Goal: Task Accomplishment & Management: Use online tool/utility

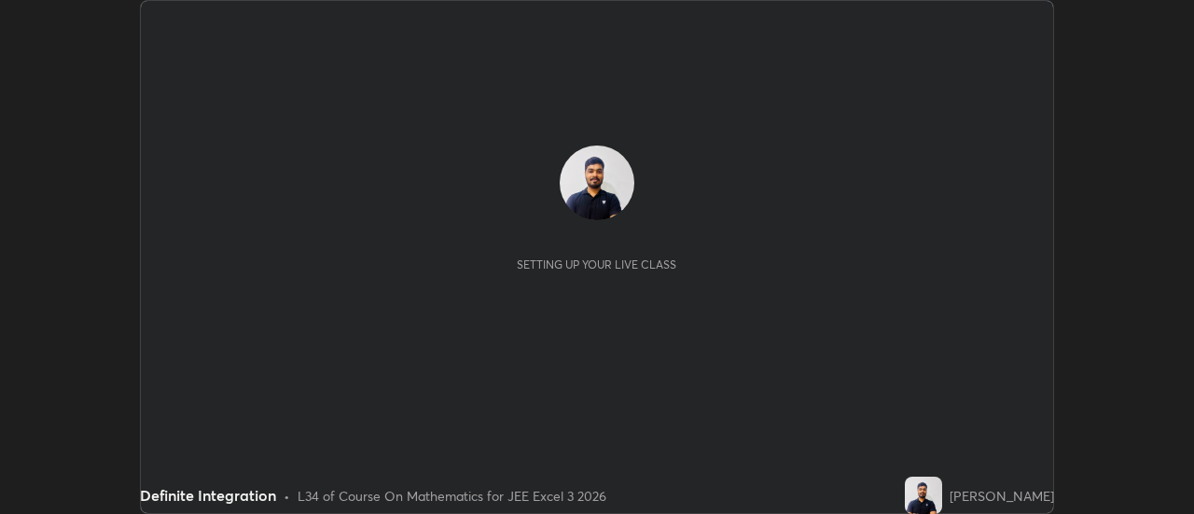
scroll to position [514, 1194]
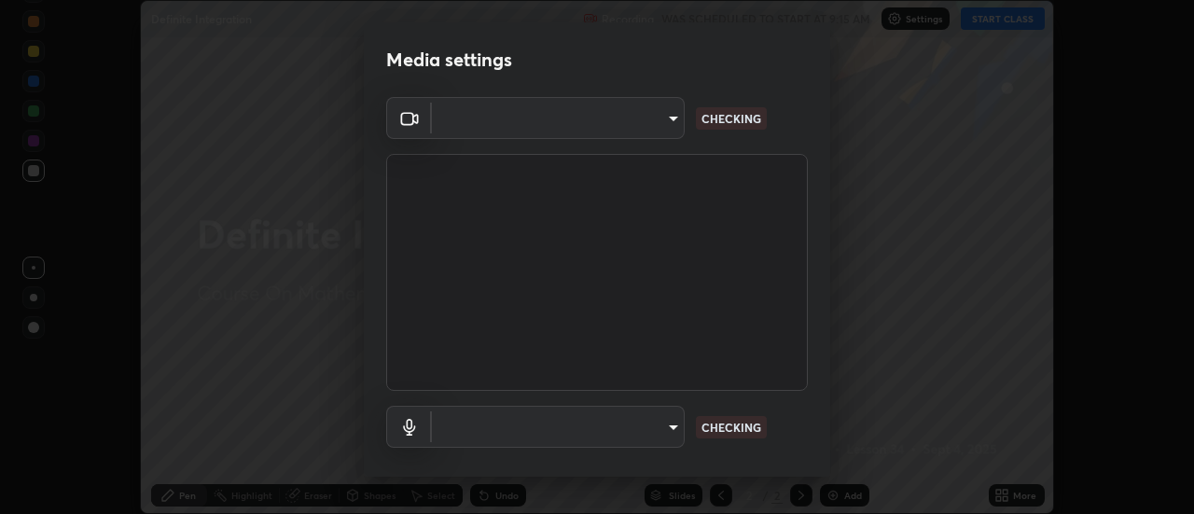
type input "63907515147deb1c0c373088fb7c24696487b6d28469cbf328a988d3c8d528b5"
type input "3968cbf0831de33ca05a2dbfb391e39a96b7770bc5db59909559faac72cc432a"
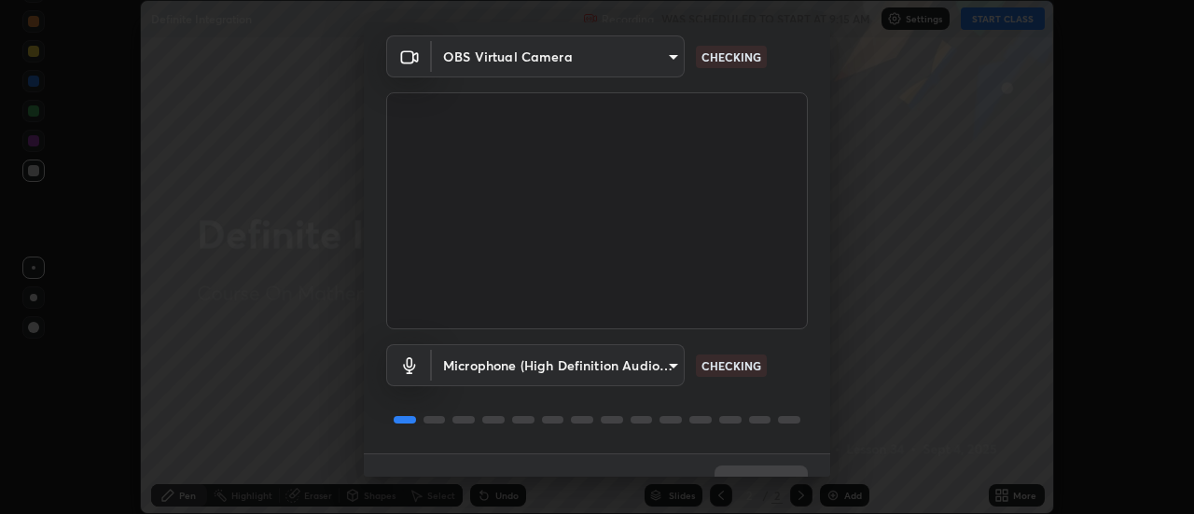
scroll to position [98, 0]
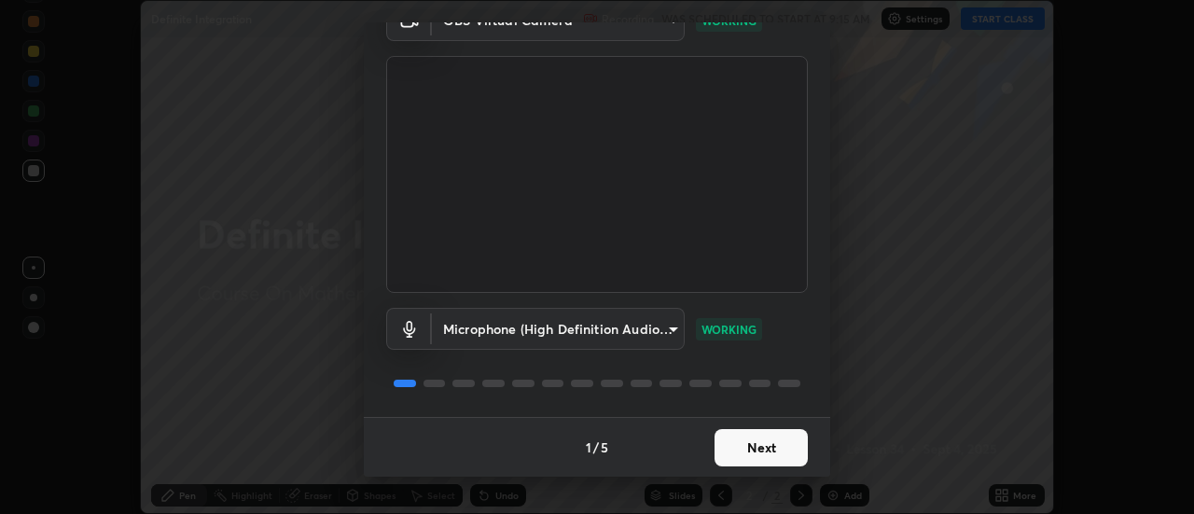
click at [770, 443] on button "Next" at bounding box center [760, 447] width 93 height 37
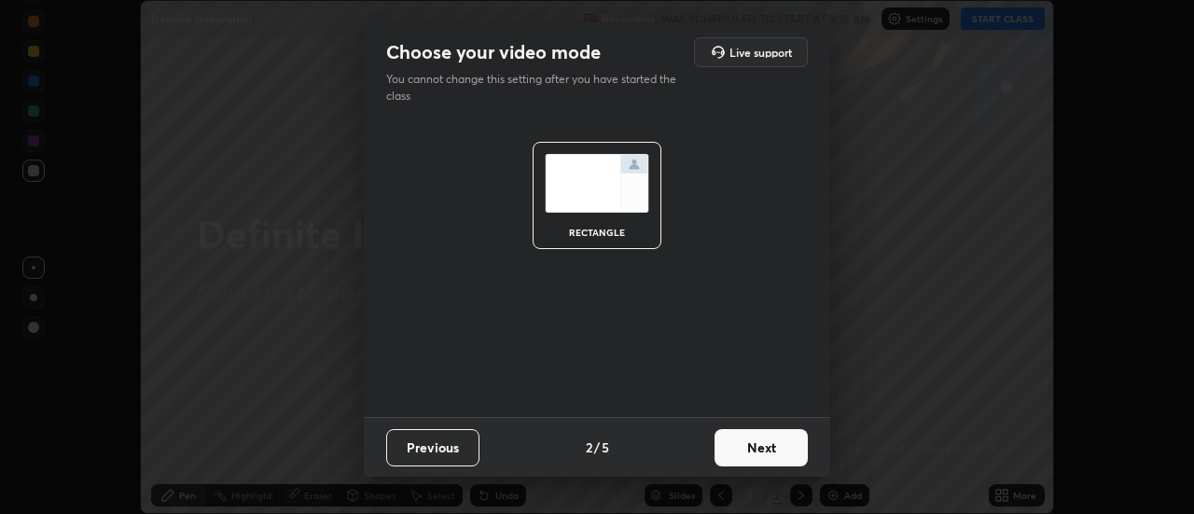
scroll to position [0, 0]
click at [775, 444] on button "Next" at bounding box center [760, 447] width 93 height 37
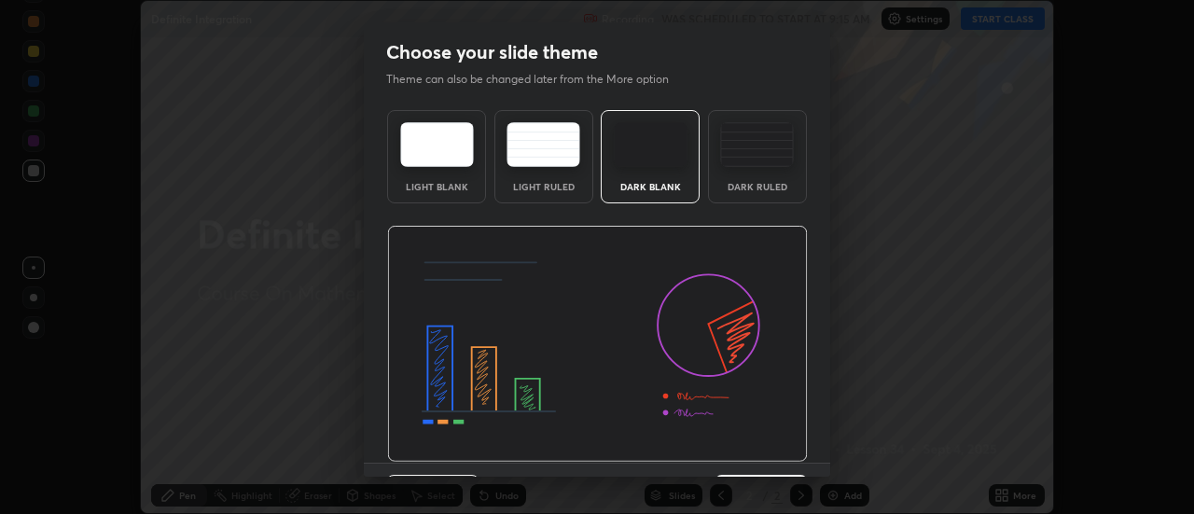
click at [780, 448] on img at bounding box center [597, 344] width 421 height 237
click at [783, 448] on img at bounding box center [597, 344] width 421 height 237
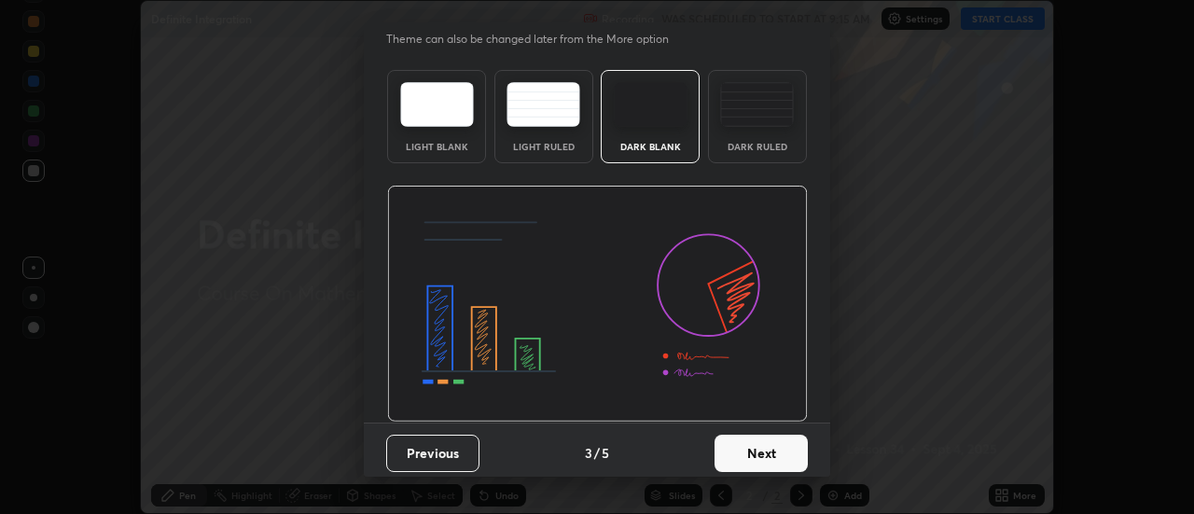
scroll to position [46, 0]
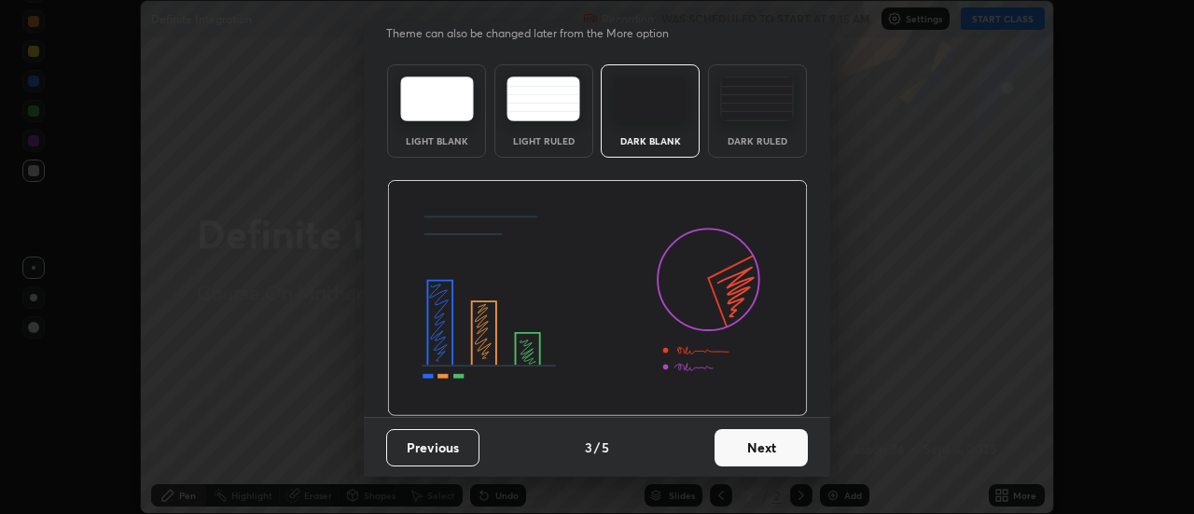
click at [788, 441] on button "Next" at bounding box center [760, 447] width 93 height 37
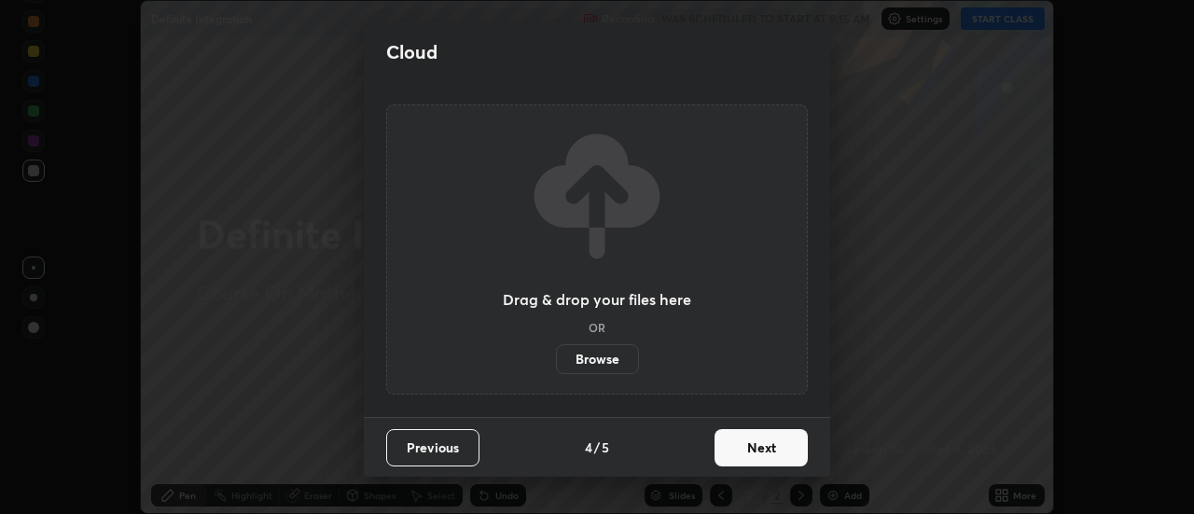
click at [792, 445] on button "Next" at bounding box center [760, 447] width 93 height 37
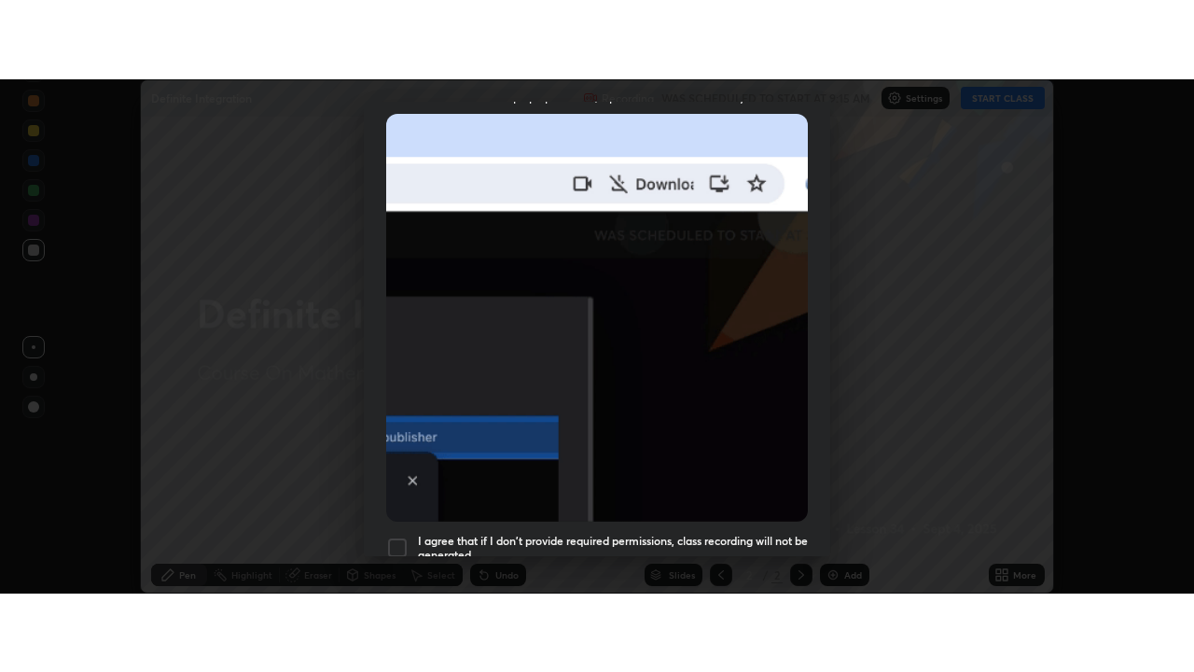
scroll to position [478, 0]
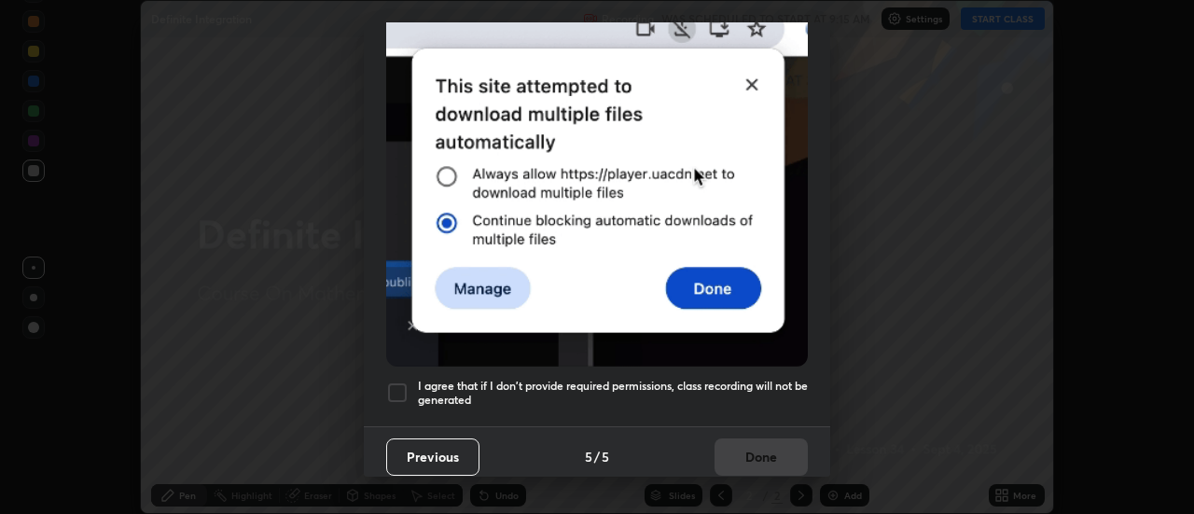
click at [775, 379] on h5 "I agree that if I don't provide required permissions, class recording will not …" at bounding box center [613, 393] width 390 height 29
click at [764, 438] on button "Done" at bounding box center [760, 456] width 93 height 37
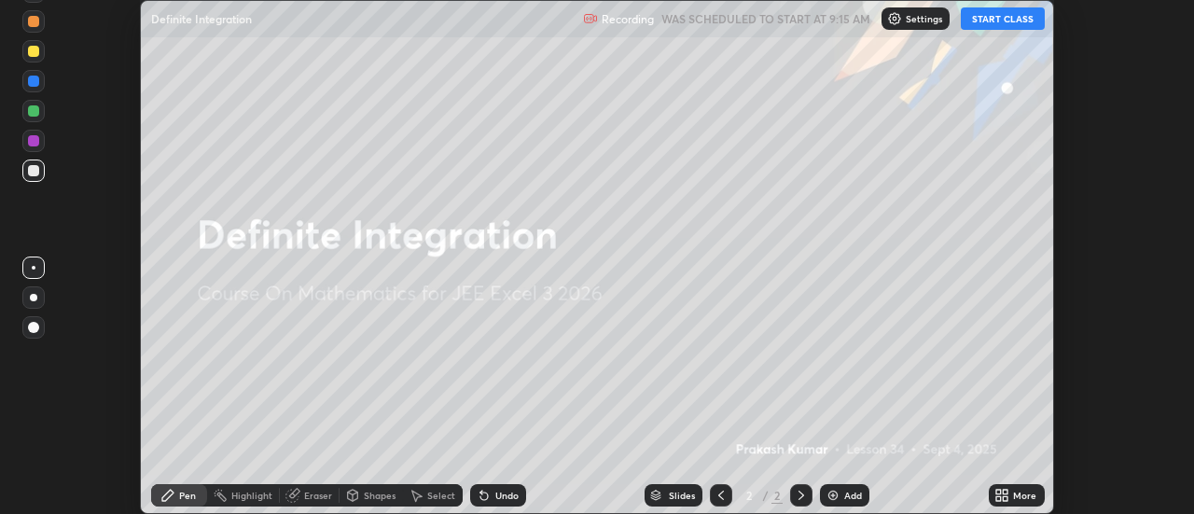
click at [1026, 19] on button "START CLASS" at bounding box center [1003, 18] width 84 height 22
click at [1023, 494] on div "More" at bounding box center [1024, 495] width 23 height 9
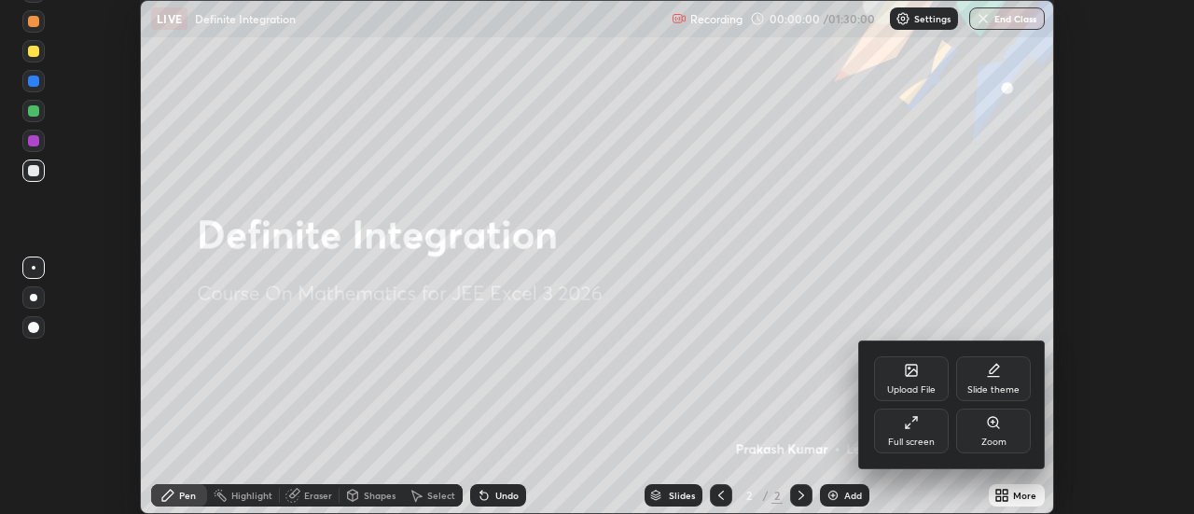
click at [926, 430] on div "Full screen" at bounding box center [911, 431] width 75 height 45
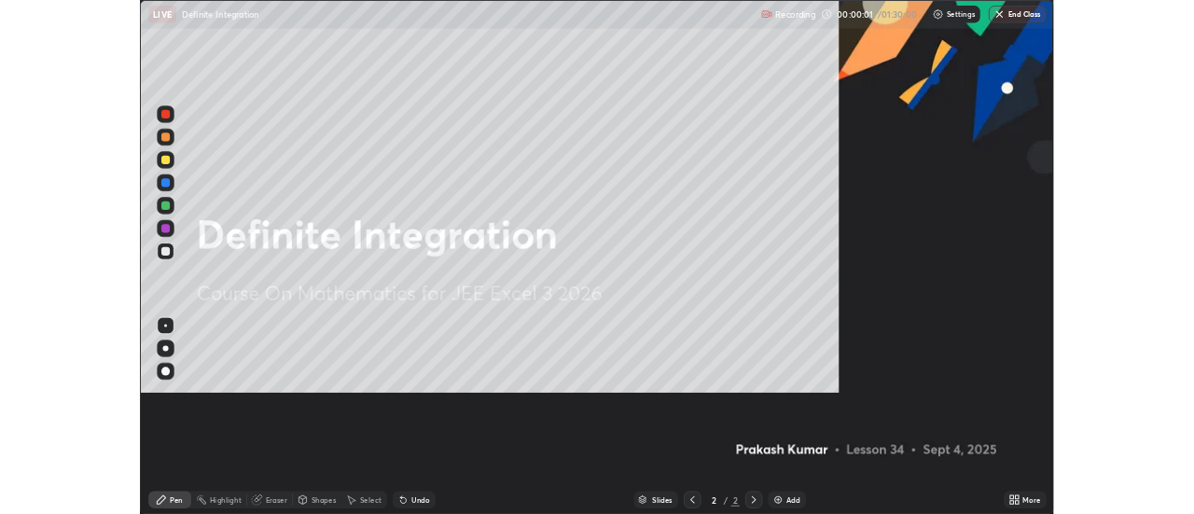
scroll to position [672, 1194]
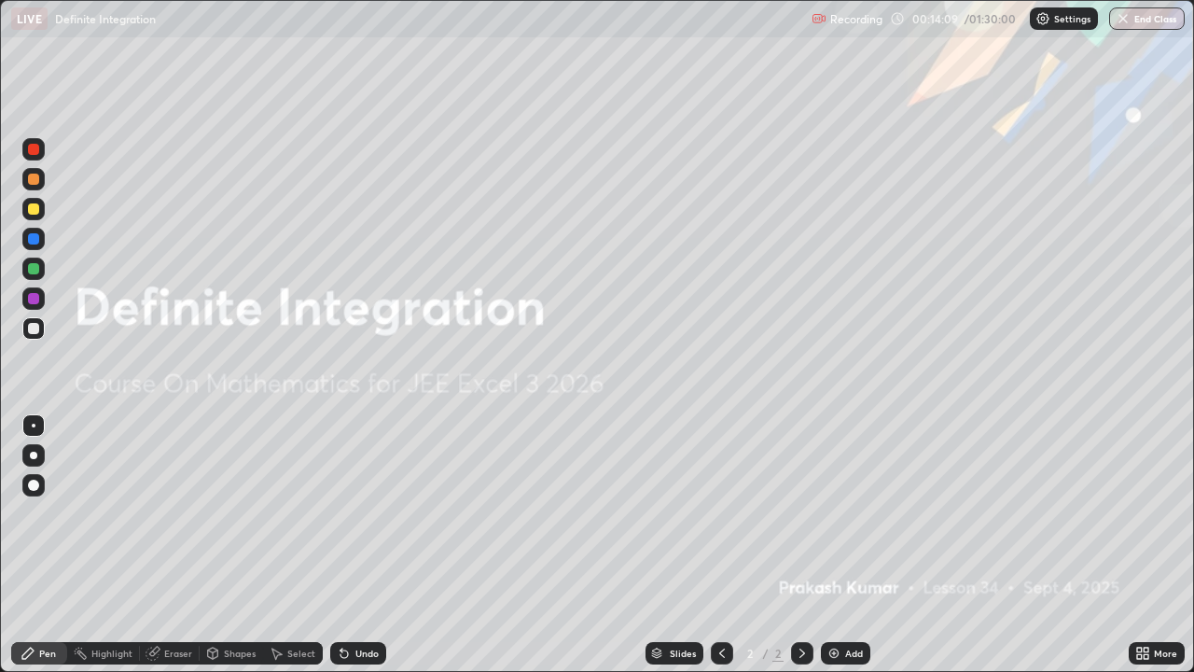
click at [850, 513] on div "Add" at bounding box center [854, 652] width 18 height 9
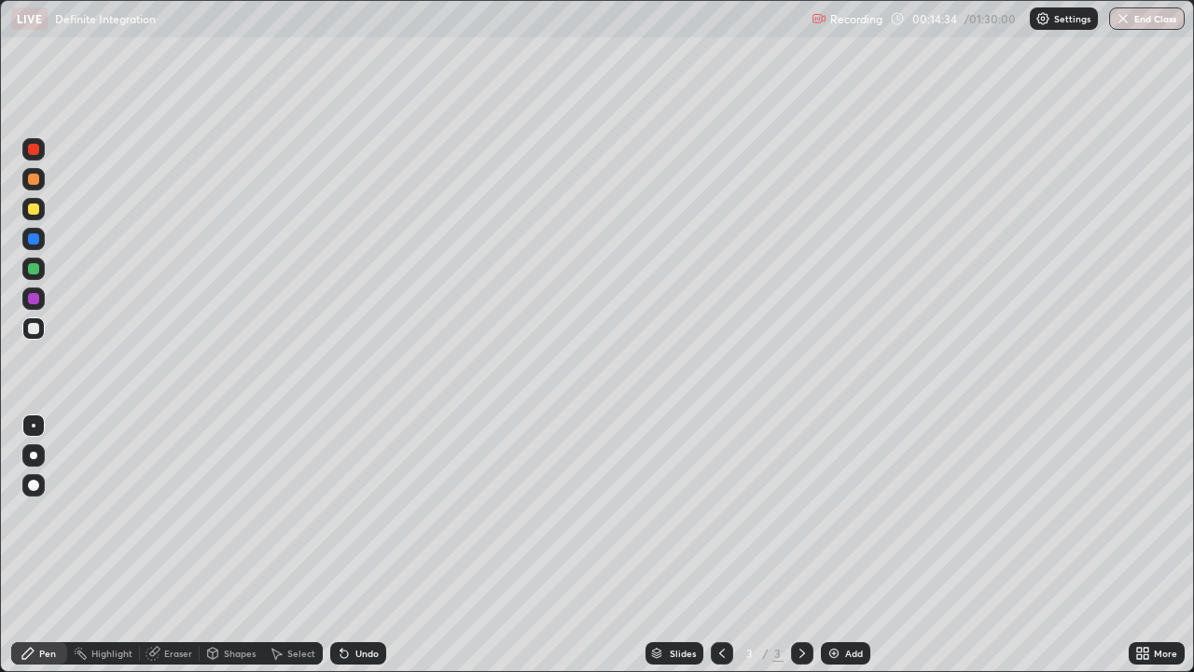
click at [33, 323] on div at bounding box center [33, 328] width 11 height 11
click at [34, 208] on div at bounding box center [33, 208] width 11 height 11
click at [176, 513] on div "Eraser" at bounding box center [178, 652] width 28 height 9
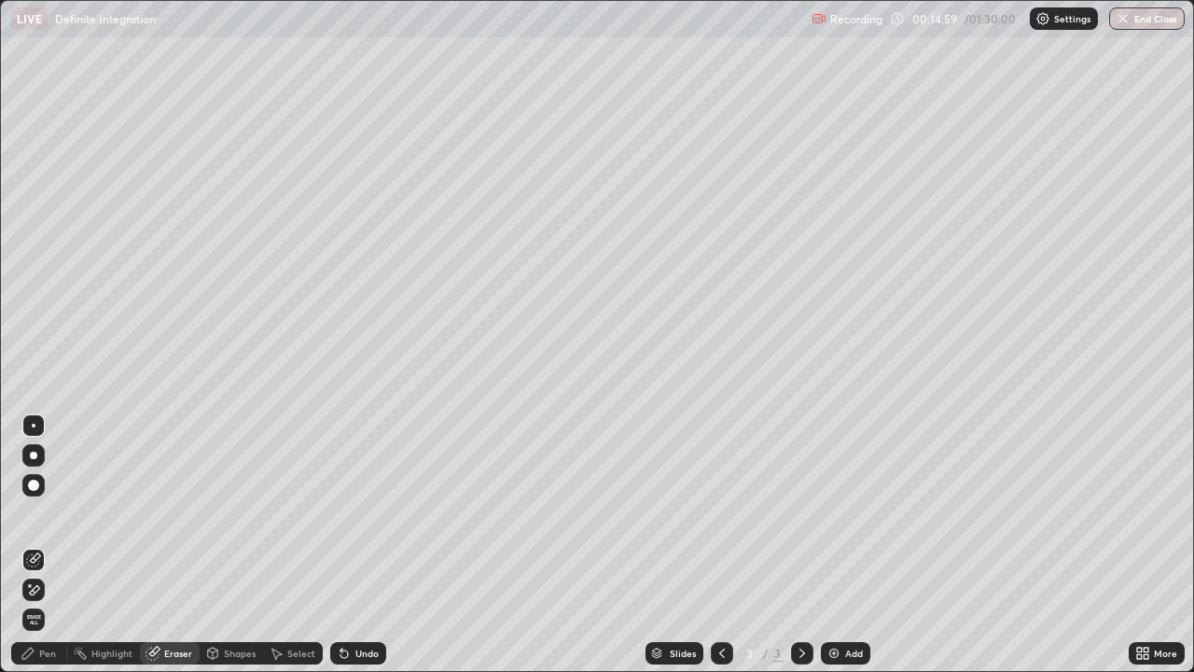
click at [46, 513] on div "Pen" at bounding box center [47, 652] width 17 height 9
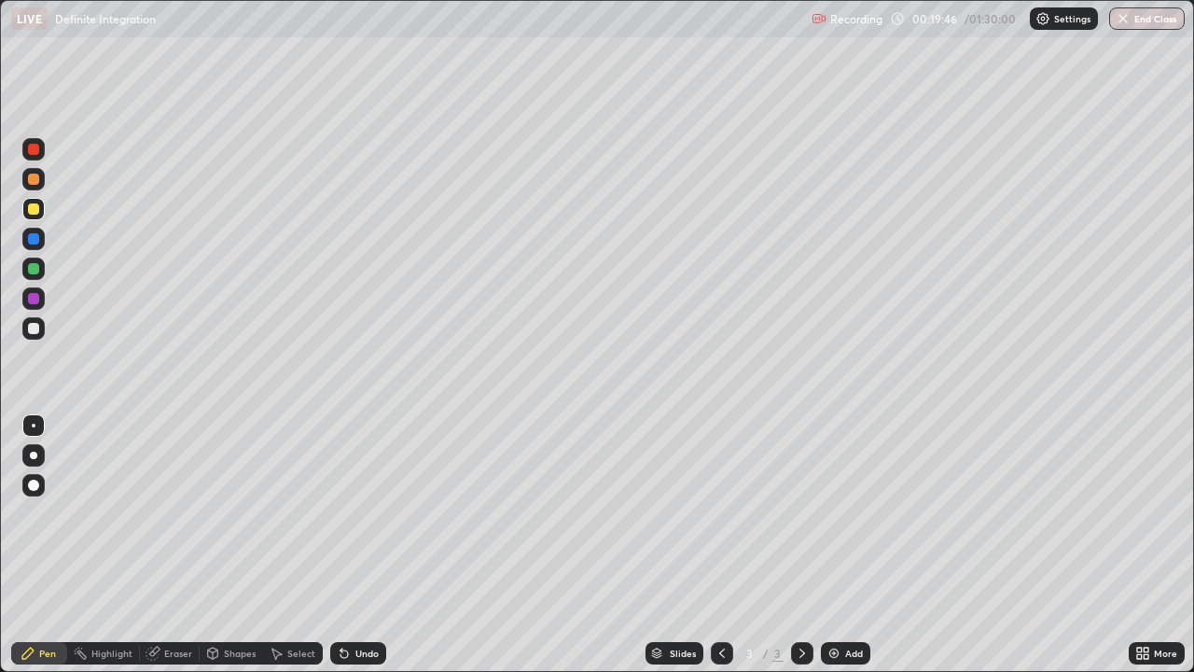
click at [42, 328] on div at bounding box center [33, 328] width 22 height 22
click at [356, 513] on div "Undo" at bounding box center [358, 653] width 56 height 22
click at [852, 513] on div "Add" at bounding box center [854, 652] width 18 height 9
click at [35, 337] on div at bounding box center [33, 328] width 22 height 22
click at [34, 269] on div at bounding box center [33, 268] width 11 height 11
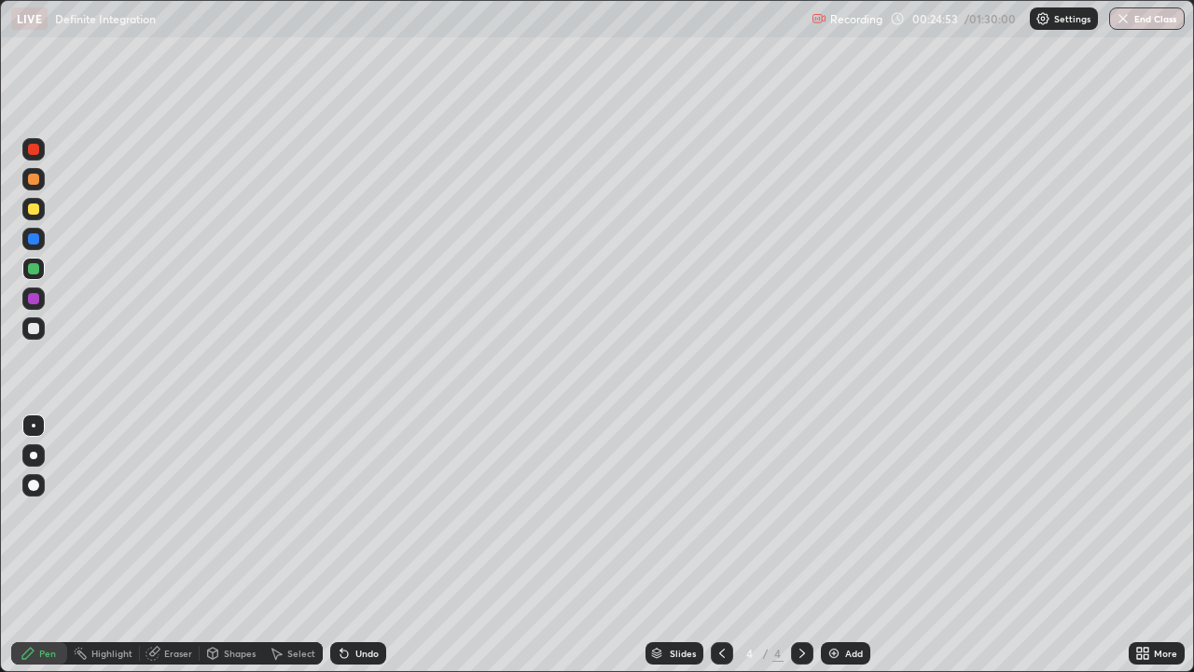
click at [349, 513] on div "Undo" at bounding box center [358, 653] width 56 height 22
click at [357, 513] on div "Undo" at bounding box center [366, 652] width 23 height 9
click at [356, 513] on div "Undo" at bounding box center [358, 653] width 56 height 22
click at [353, 513] on div "Undo" at bounding box center [358, 653] width 56 height 22
click at [355, 513] on div "Undo" at bounding box center [358, 653] width 56 height 22
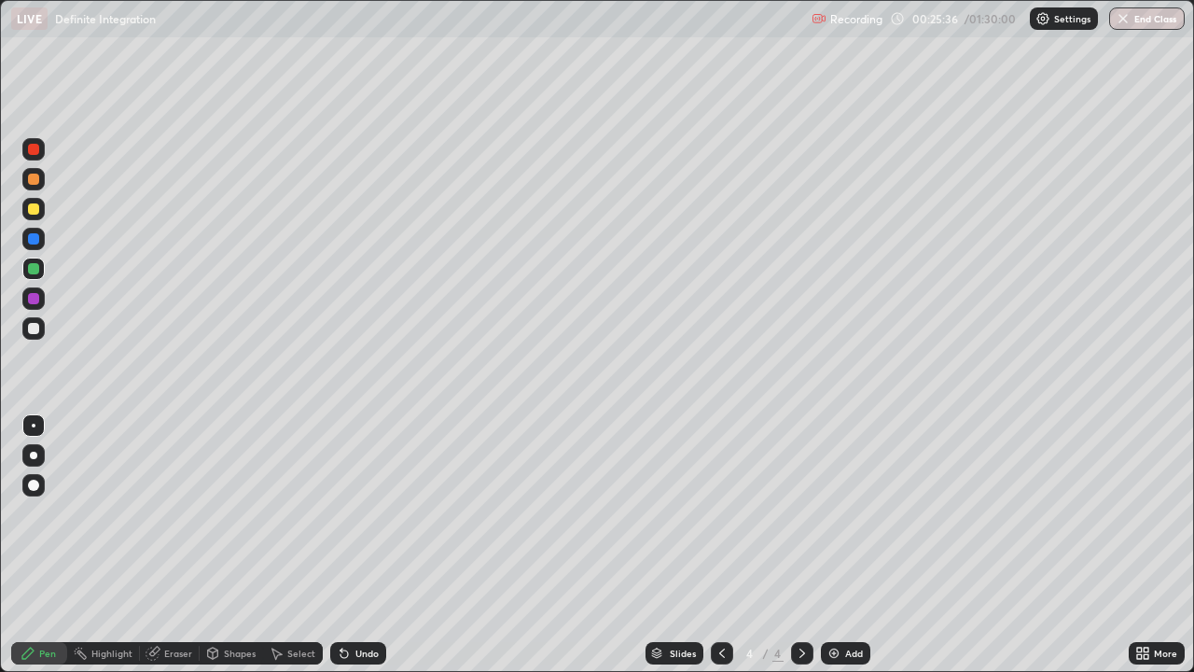
click at [177, 513] on div "Eraser" at bounding box center [178, 652] width 28 height 9
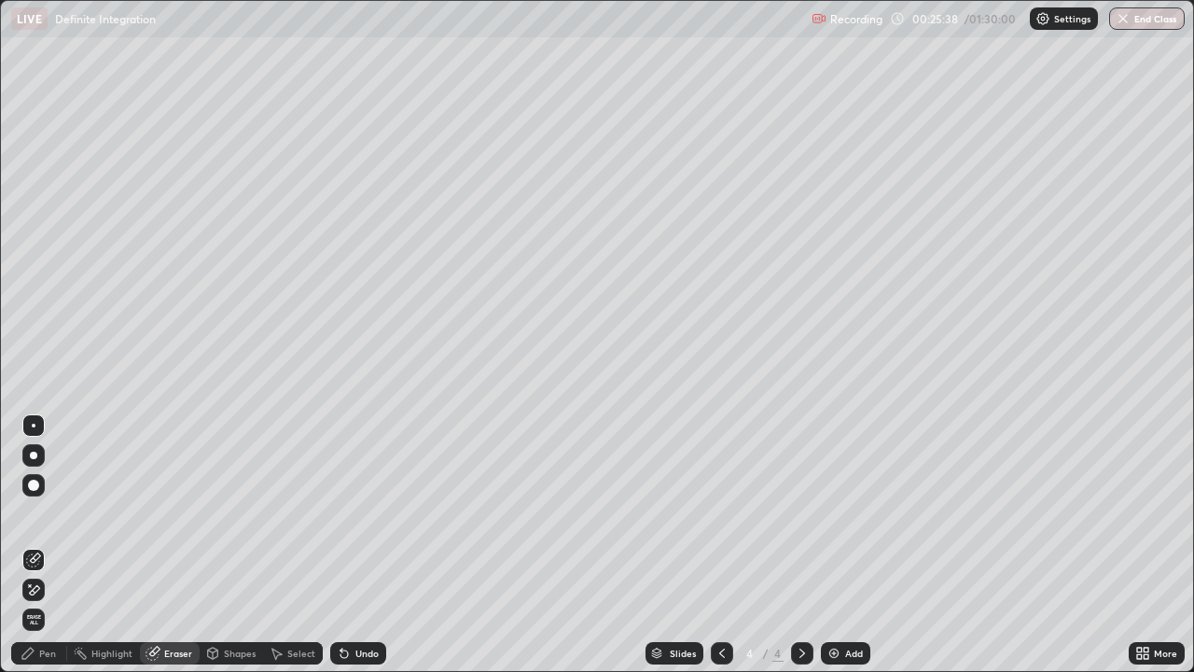
click at [47, 513] on div "Pen" at bounding box center [39, 653] width 56 height 22
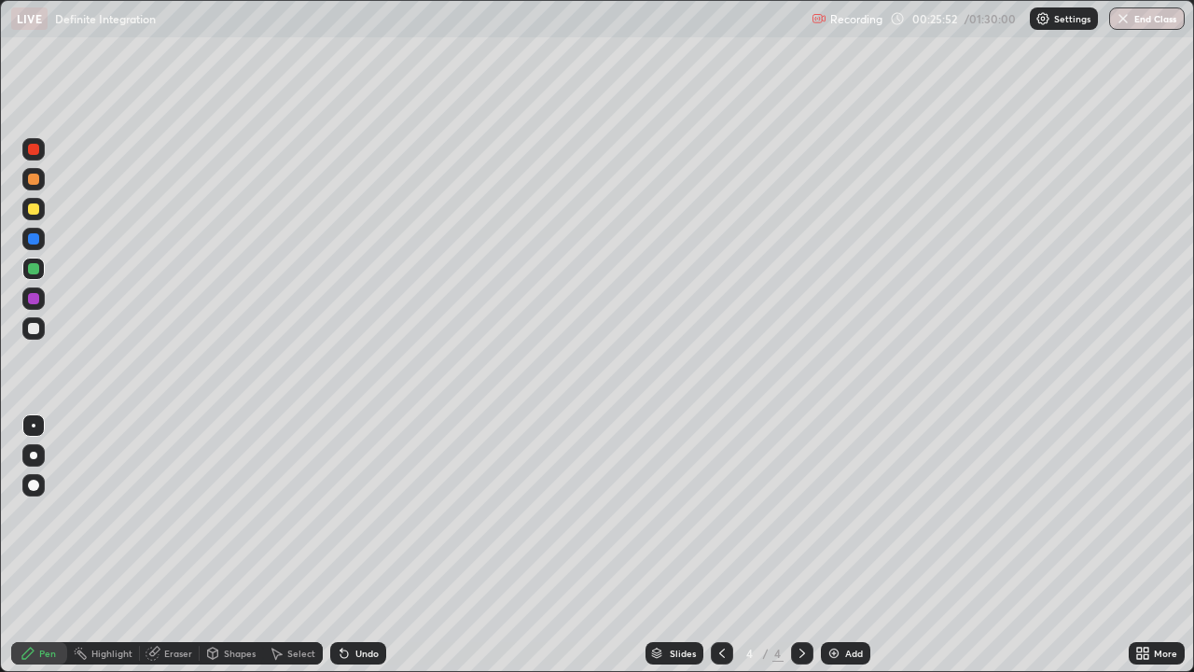
click at [351, 513] on div "Undo" at bounding box center [358, 653] width 56 height 22
click at [350, 513] on div "Undo" at bounding box center [358, 653] width 56 height 22
click at [355, 513] on div "Undo" at bounding box center [366, 652] width 23 height 9
click at [35, 328] on div at bounding box center [33, 328] width 11 height 11
click at [242, 513] on div "Shapes" at bounding box center [240, 652] width 32 height 9
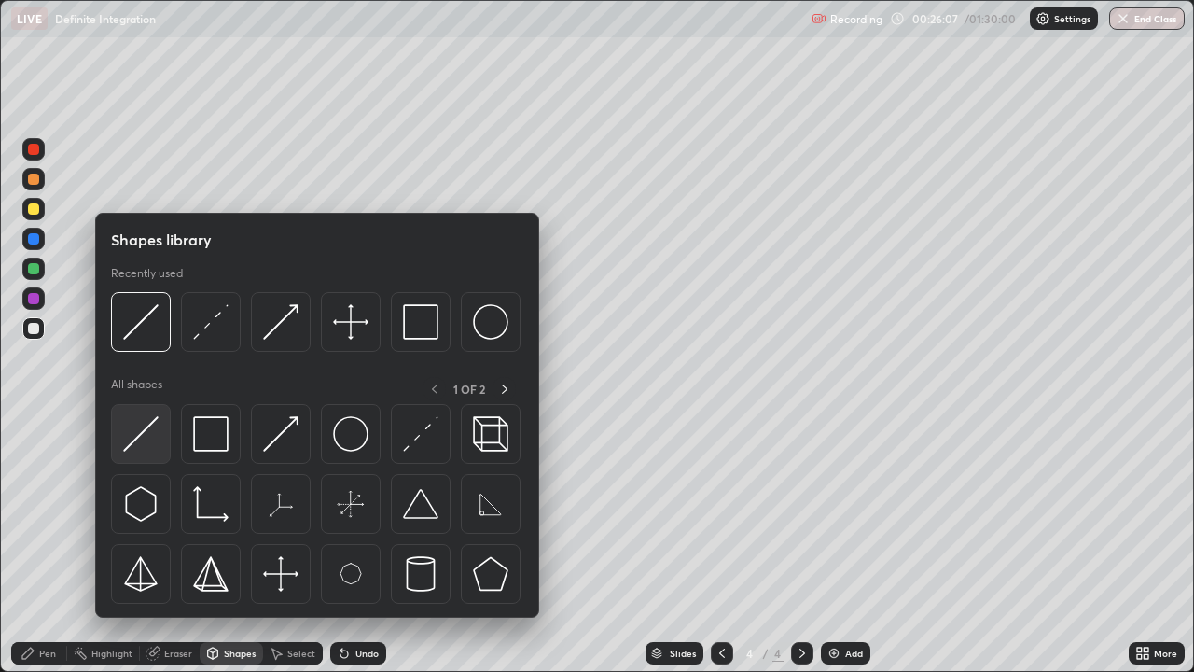
click at [150, 434] on img at bounding box center [140, 433] width 35 height 35
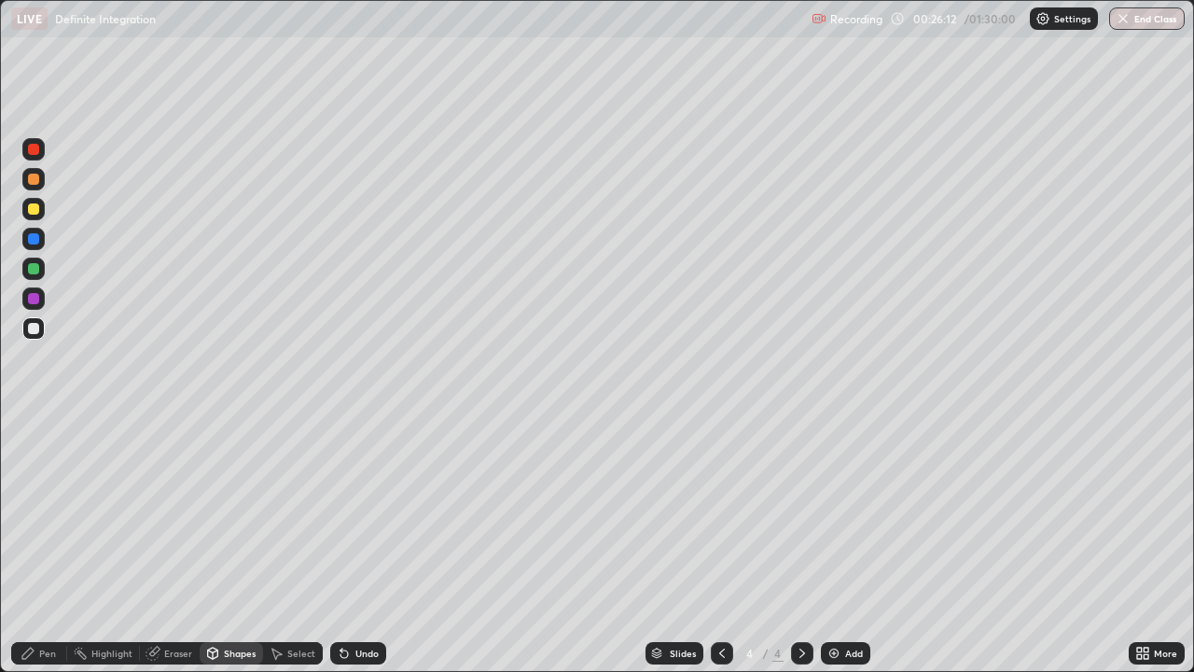
click at [52, 513] on div "Pen" at bounding box center [47, 652] width 17 height 9
click at [43, 266] on div at bounding box center [33, 268] width 22 height 22
click at [848, 513] on div "Add" at bounding box center [845, 653] width 49 height 22
click at [168, 513] on div "Eraser" at bounding box center [170, 653] width 60 height 22
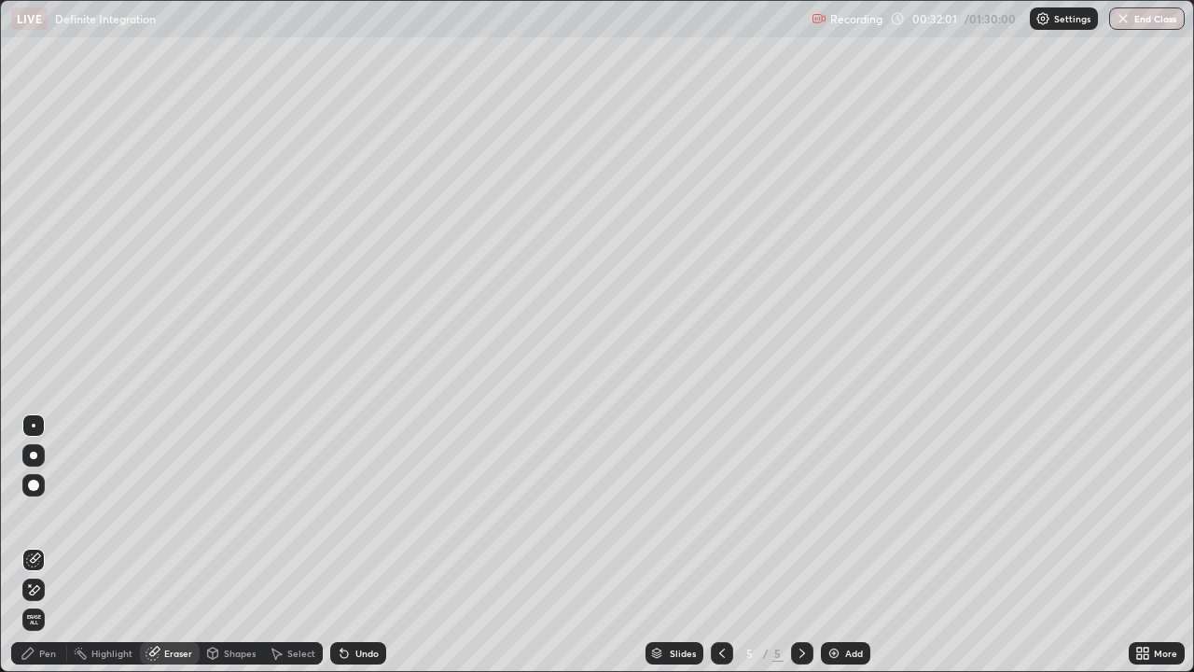
click at [50, 513] on div "Pen" at bounding box center [39, 653] width 56 height 22
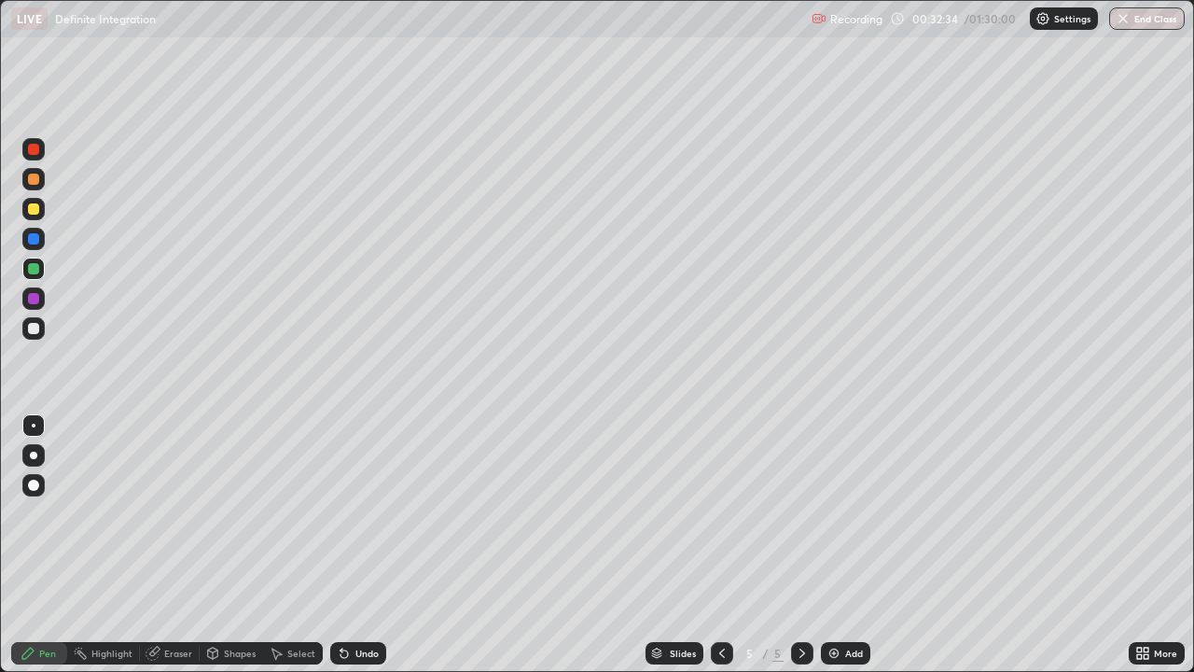
click at [35, 336] on div at bounding box center [33, 328] width 22 height 22
click at [188, 513] on div "Eraser" at bounding box center [178, 652] width 28 height 9
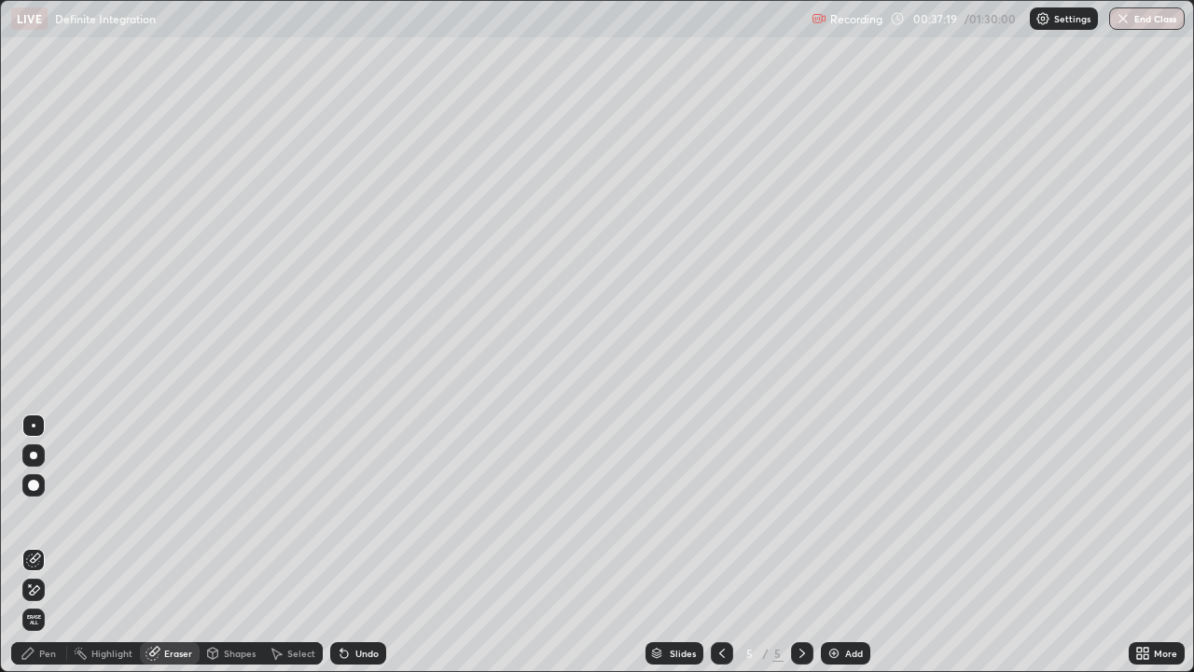
click at [48, 513] on div "Pen" at bounding box center [47, 652] width 17 height 9
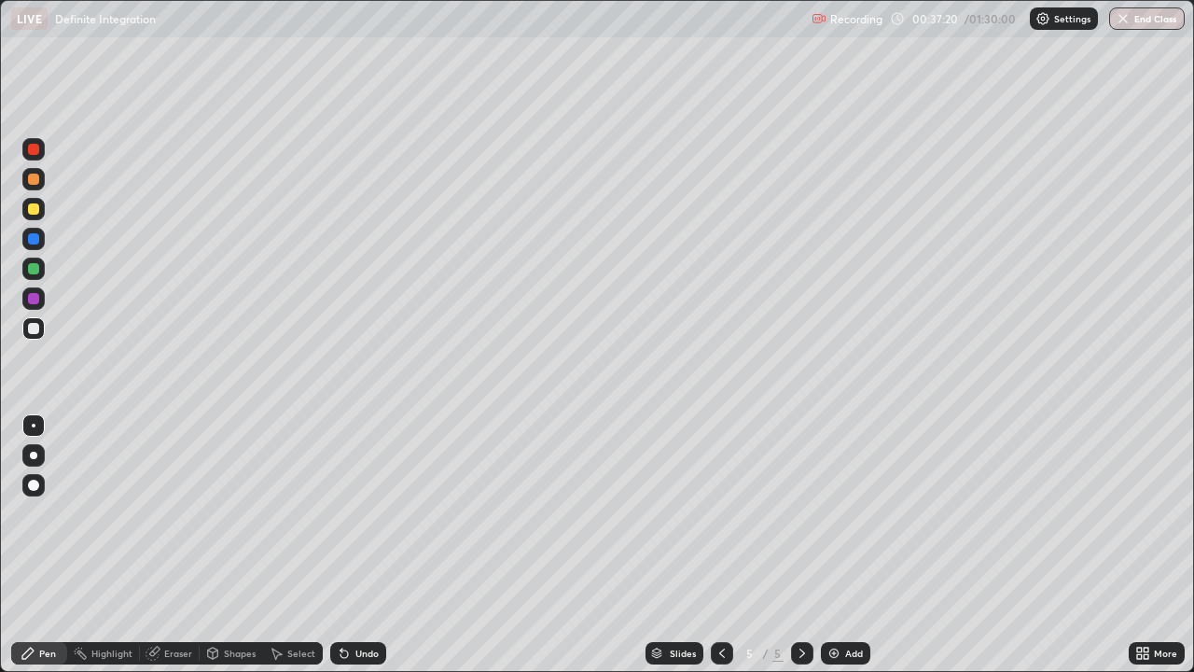
click at [41, 211] on div at bounding box center [33, 209] width 22 height 22
click at [301, 513] on div "Select" at bounding box center [301, 652] width 28 height 9
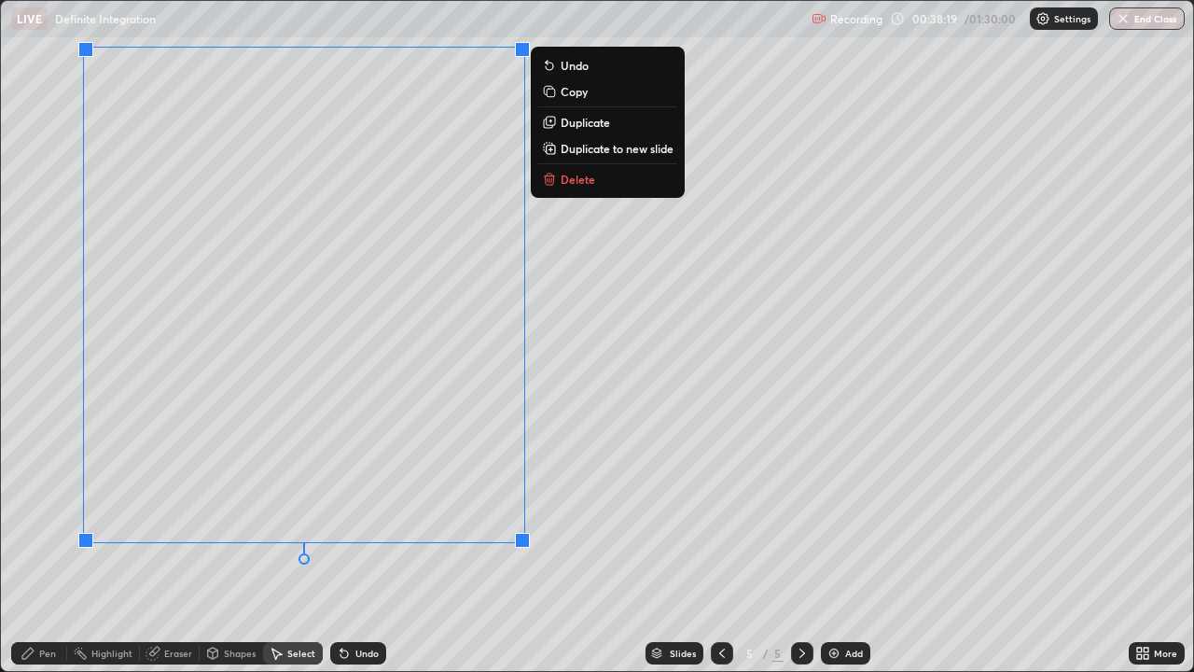
click at [577, 513] on div "0 ° Undo Copy Duplicate Duplicate to new slide Delete" at bounding box center [597, 336] width 1192 height 670
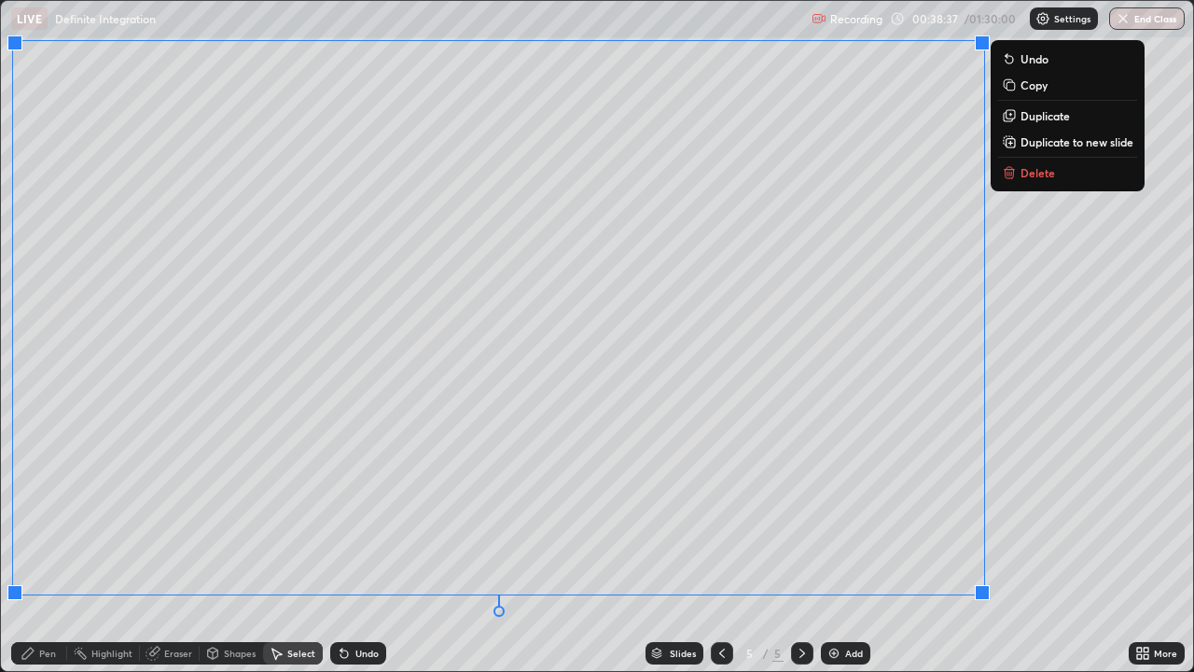
click at [605, 513] on div "0 ° Undo Copy Duplicate Duplicate to new slide Delete" at bounding box center [597, 336] width 1192 height 670
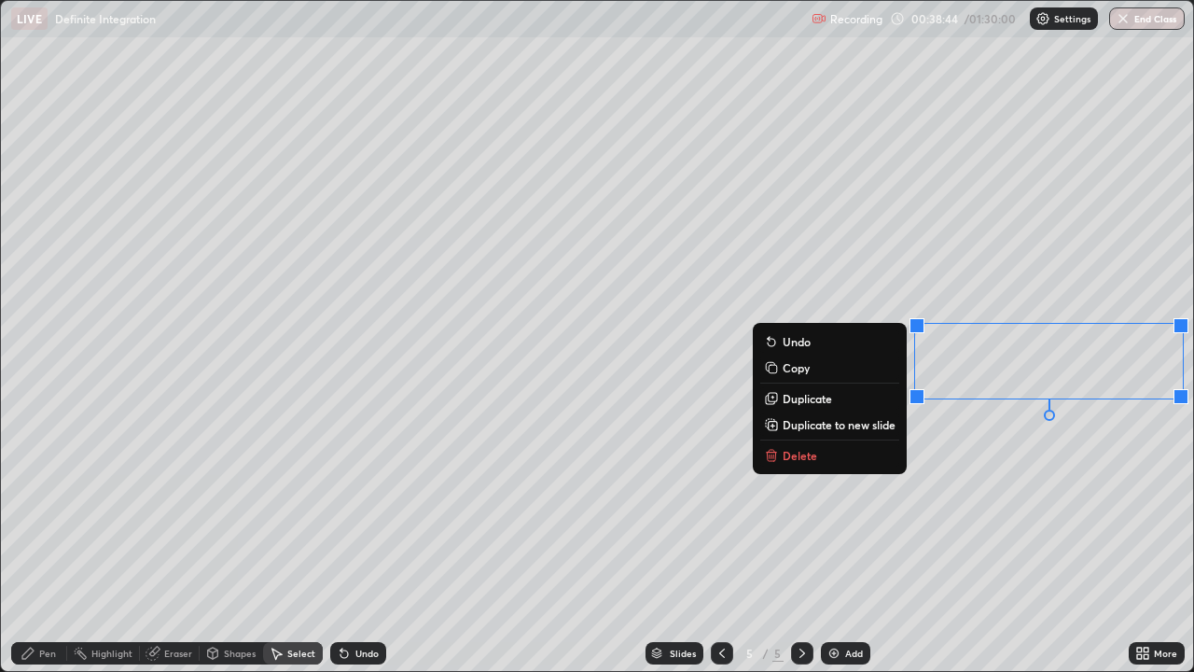
click at [177, 513] on div "Eraser" at bounding box center [178, 652] width 28 height 9
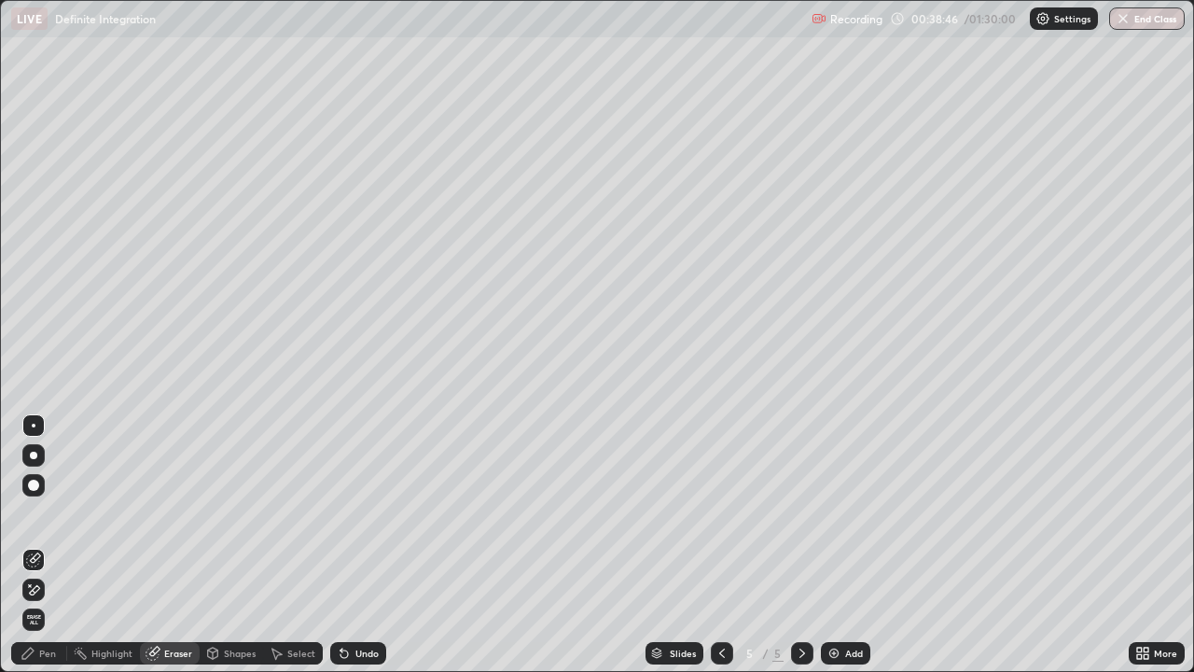
click at [38, 513] on div "Pen" at bounding box center [39, 653] width 56 height 22
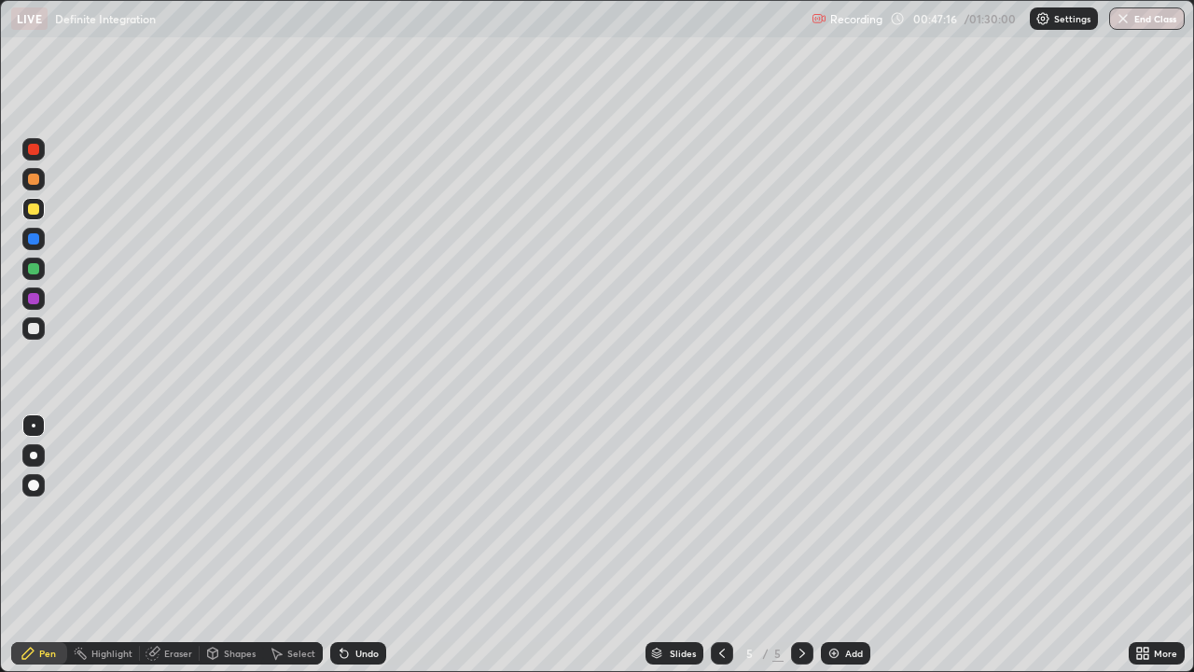
click at [837, 513] on img at bounding box center [833, 652] width 15 height 15
click at [722, 513] on div at bounding box center [722, 653] width 22 height 22
click at [48, 493] on div at bounding box center [34, 485] width 30 height 30
click at [34, 425] on div at bounding box center [34, 425] width 4 height 4
click at [32, 328] on div at bounding box center [33, 328] width 11 height 11
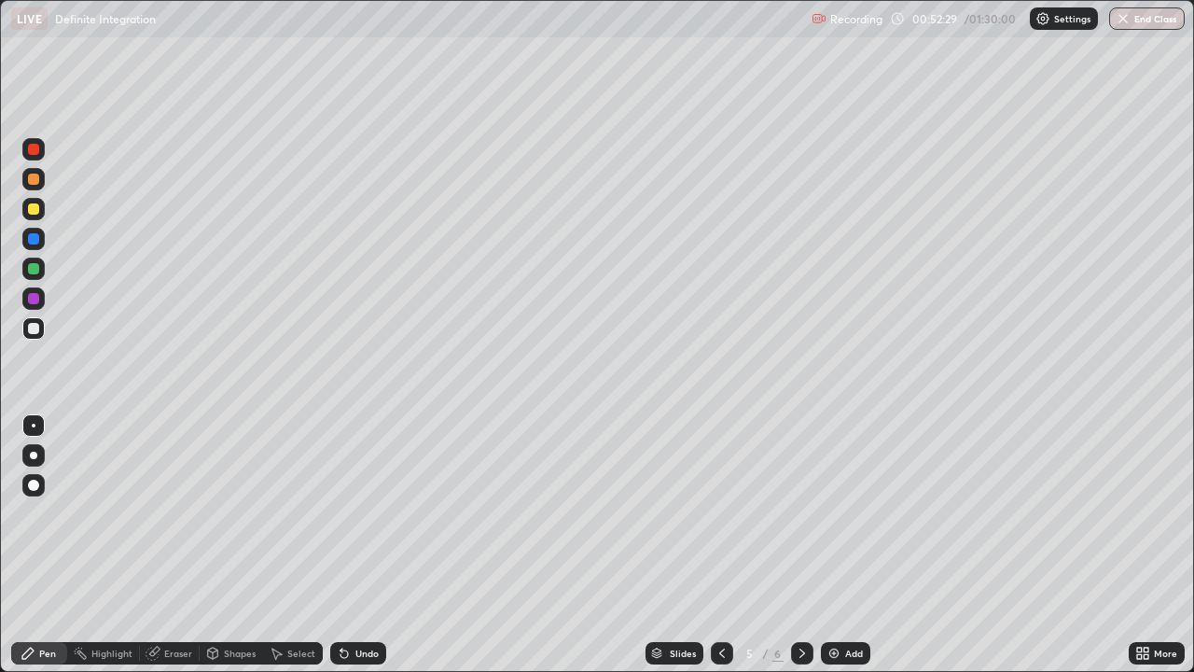
click at [808, 513] on div at bounding box center [802, 652] width 22 height 37
click at [181, 513] on div "Eraser" at bounding box center [178, 652] width 28 height 9
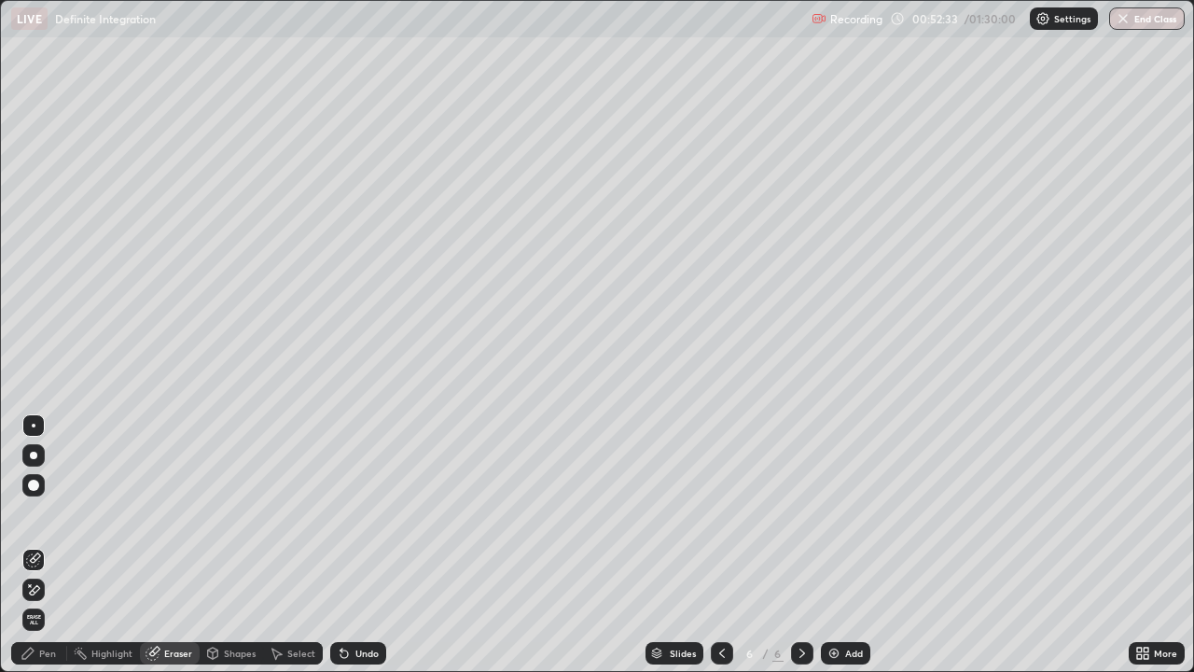
click at [303, 513] on div "Select" at bounding box center [301, 652] width 28 height 9
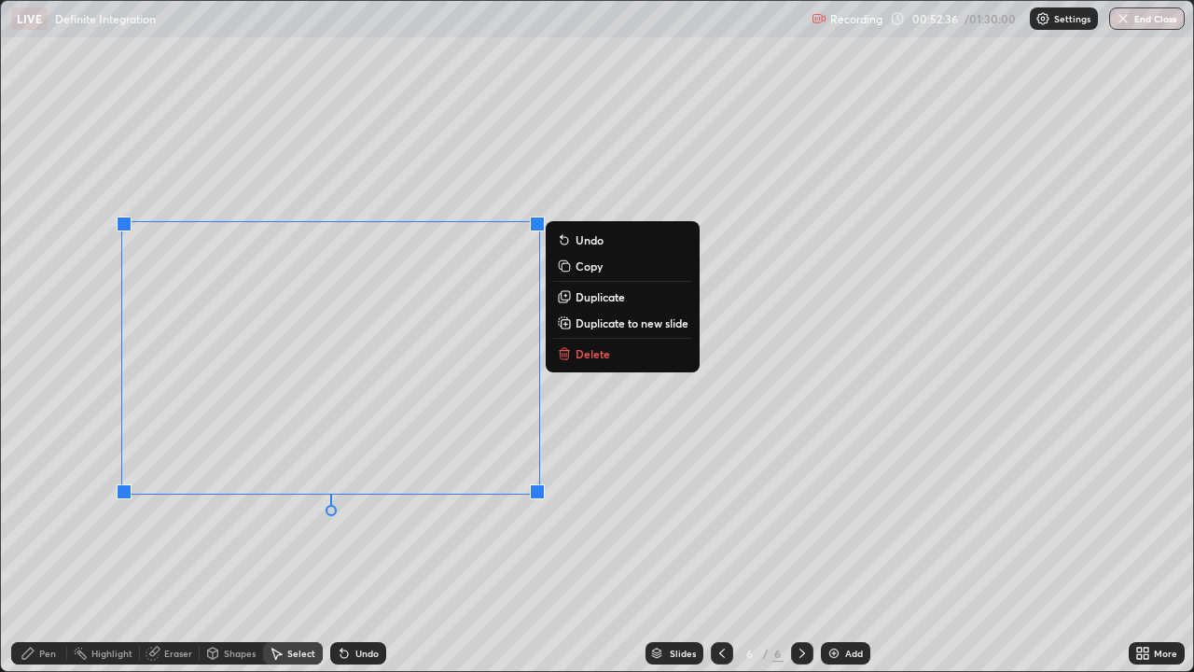
click at [176, 513] on div "Eraser" at bounding box center [178, 652] width 28 height 9
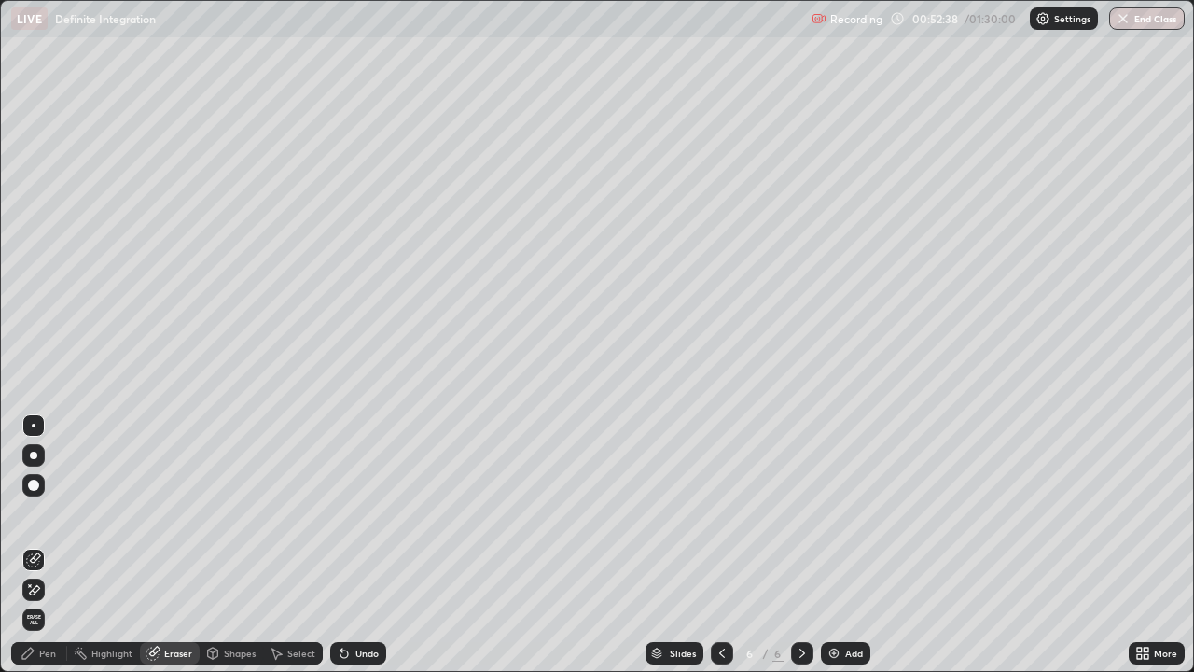
click at [26, 513] on div at bounding box center [33, 589] width 22 height 22
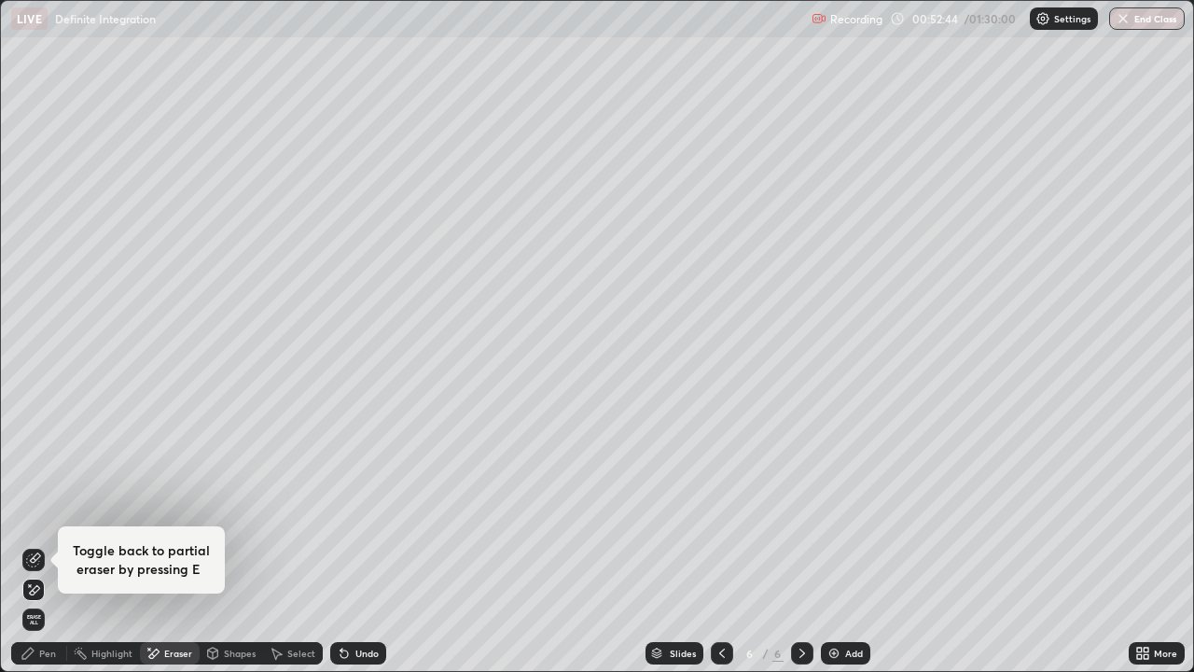
click at [67, 513] on div "Highlight" at bounding box center [103, 652] width 73 height 37
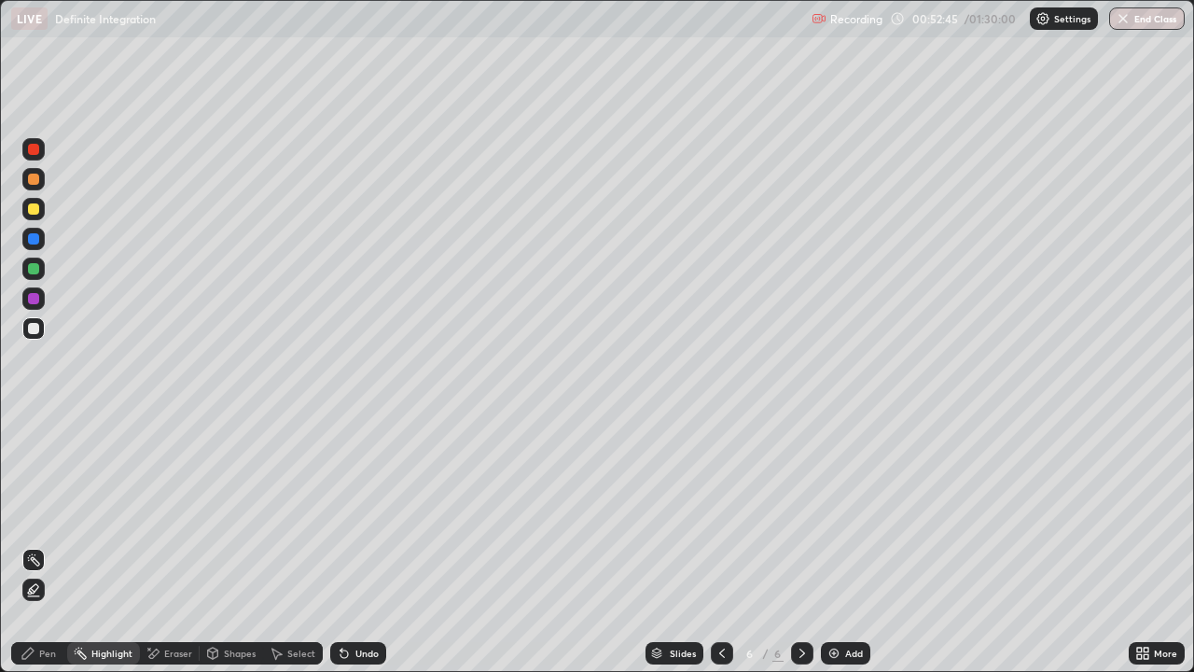
click at [52, 513] on div "Pen" at bounding box center [39, 653] width 56 height 22
click at [298, 513] on div "Select" at bounding box center [301, 652] width 28 height 9
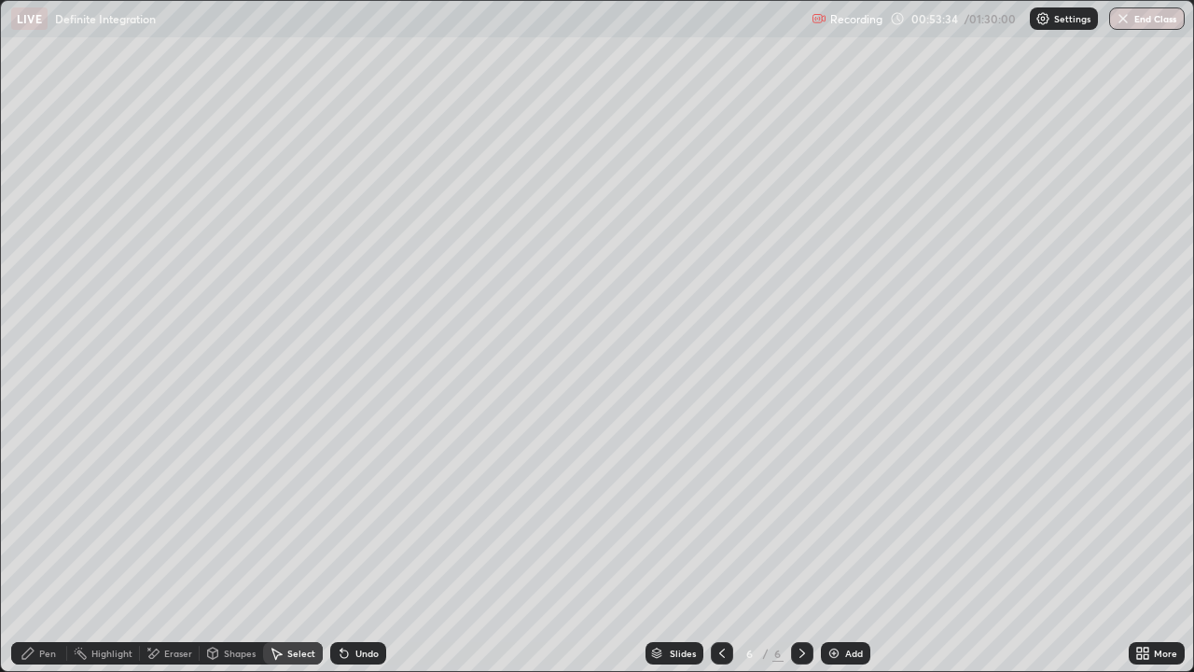
click at [239, 513] on div "Shapes" at bounding box center [240, 652] width 32 height 9
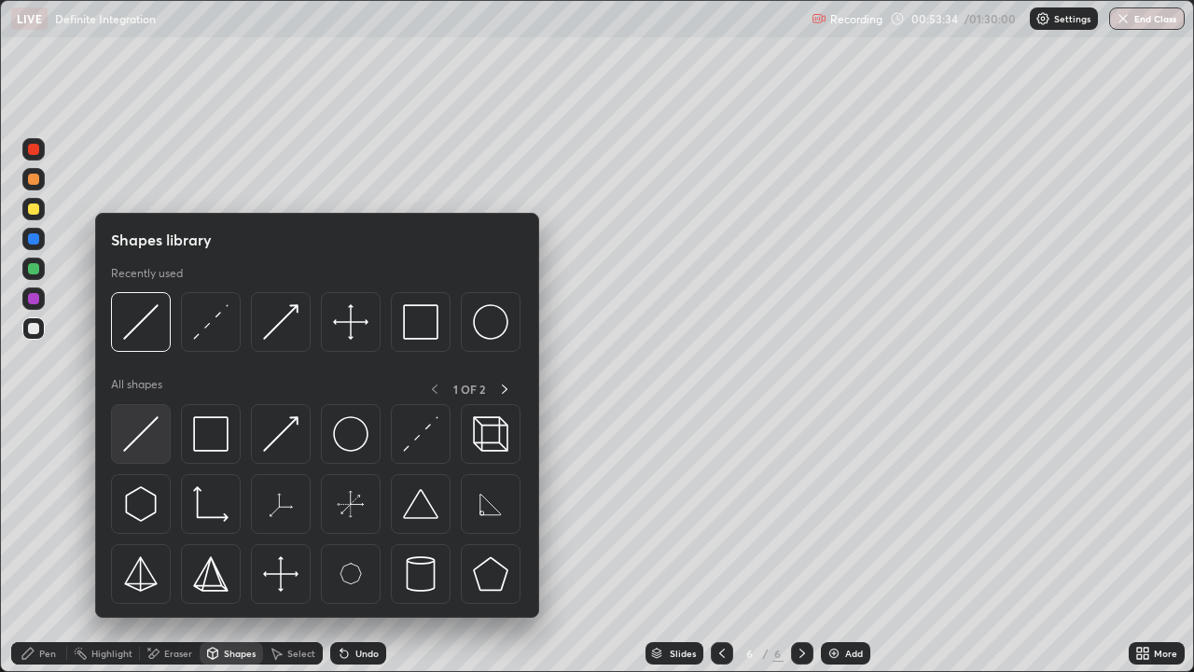
click at [145, 443] on img at bounding box center [140, 433] width 35 height 35
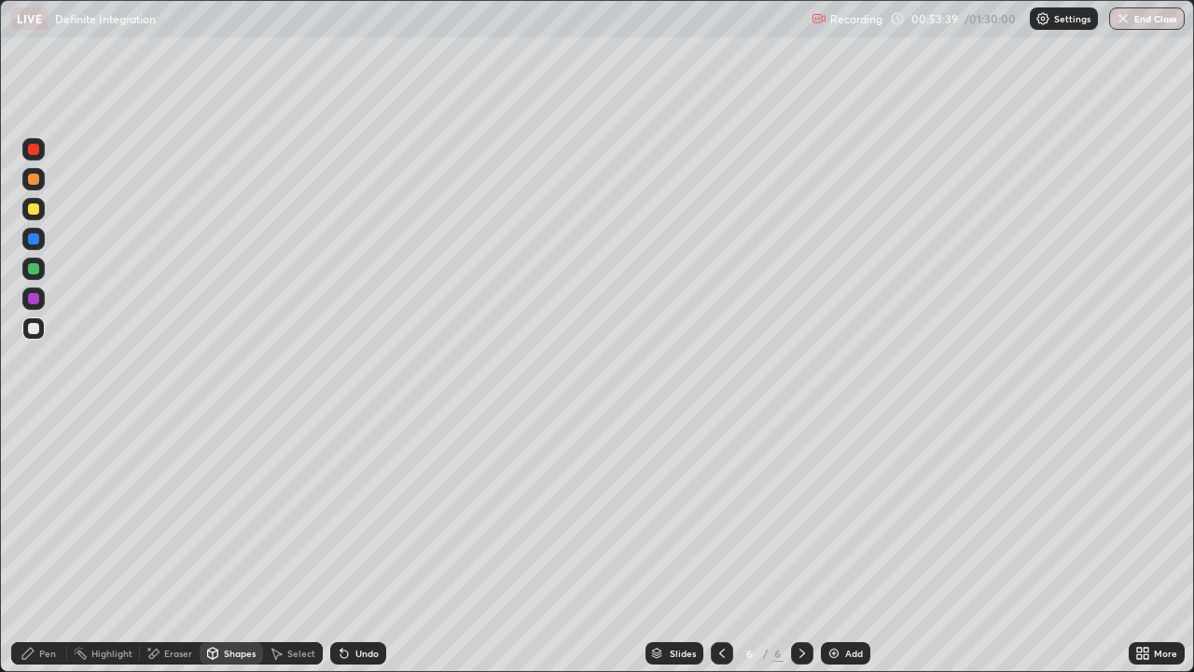
click at [41, 513] on div "Pen" at bounding box center [47, 652] width 17 height 9
click at [355, 513] on div "Undo" at bounding box center [366, 652] width 23 height 9
click at [340, 513] on icon at bounding box center [343, 653] width 7 height 7
click at [367, 513] on div "Undo" at bounding box center [366, 652] width 23 height 9
click at [365, 513] on div "Undo" at bounding box center [358, 653] width 56 height 22
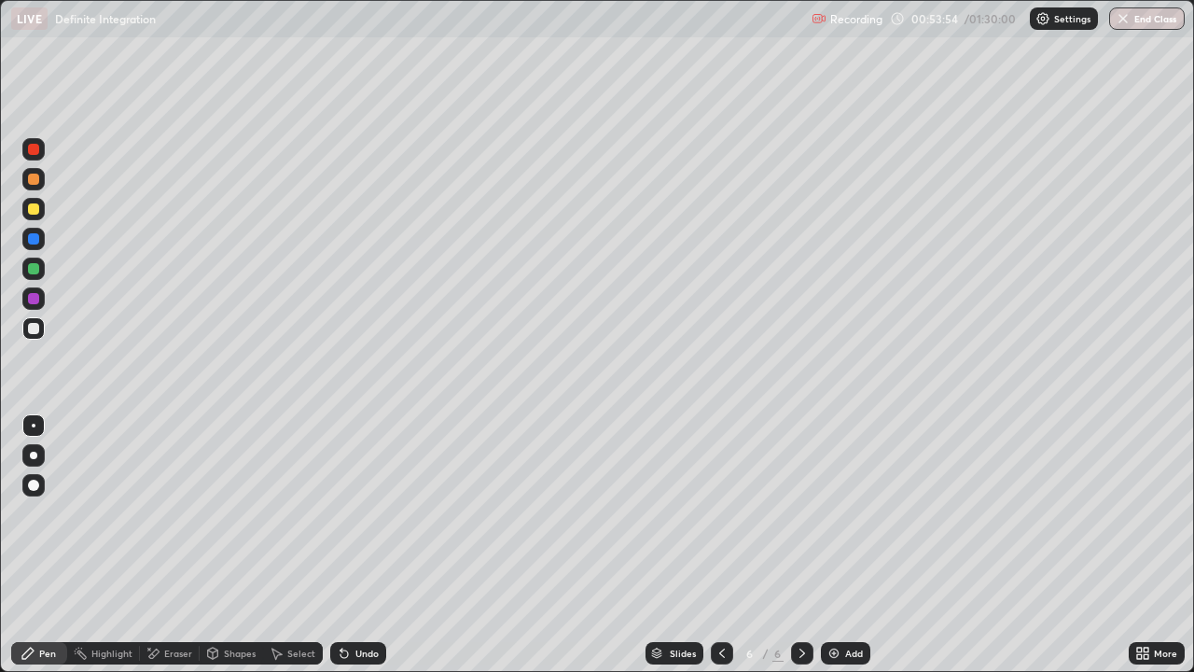
click at [376, 513] on div "Undo" at bounding box center [354, 652] width 63 height 37
click at [48, 513] on div "Pen" at bounding box center [47, 652] width 17 height 9
click at [371, 513] on div "Undo" at bounding box center [358, 653] width 56 height 22
click at [370, 513] on div "Undo" at bounding box center [366, 652] width 23 height 9
click at [371, 513] on div "Undo" at bounding box center [366, 652] width 23 height 9
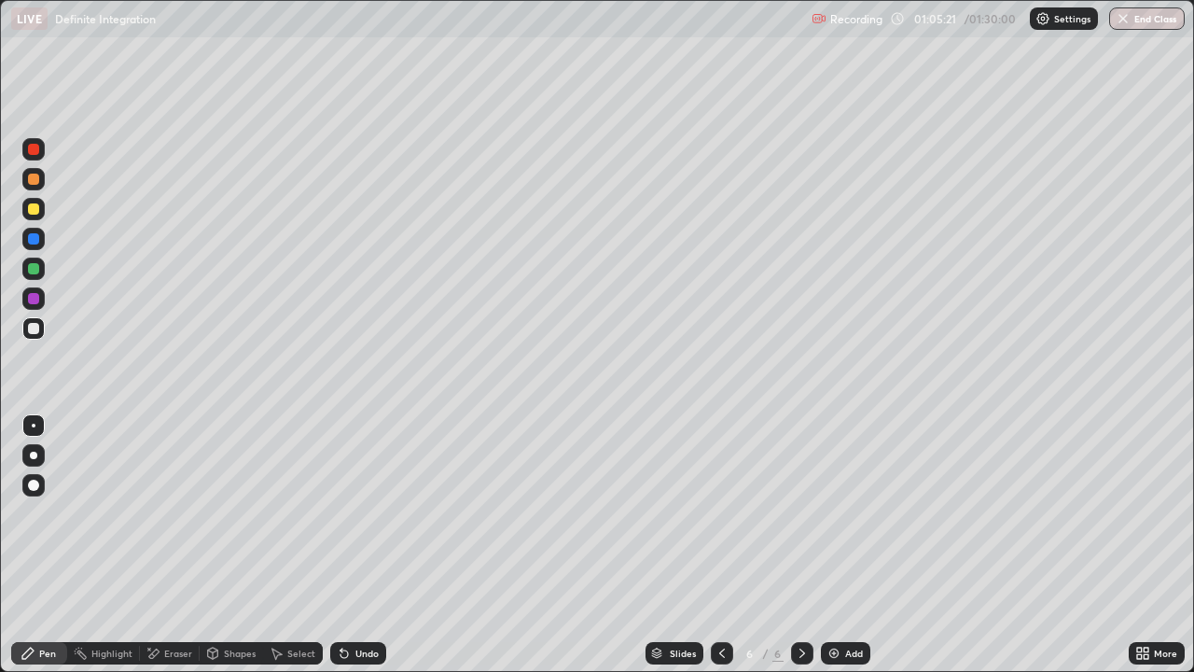
click at [191, 513] on div "Eraser" at bounding box center [170, 653] width 60 height 22
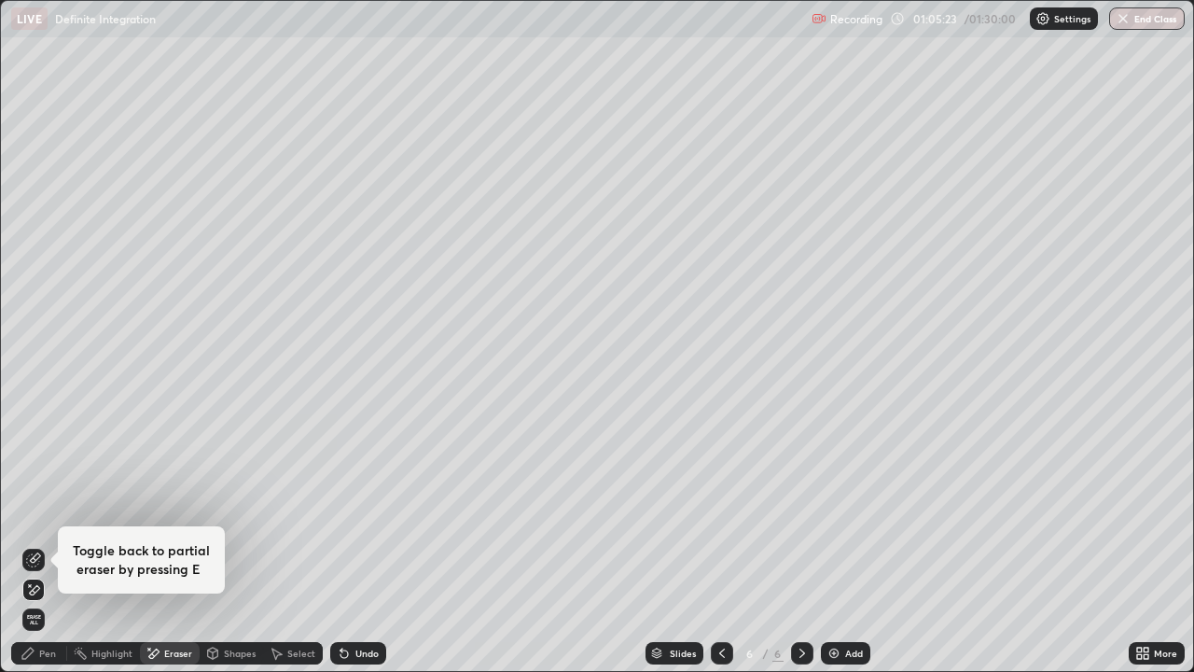
click at [249, 513] on div "Shapes" at bounding box center [240, 652] width 32 height 9
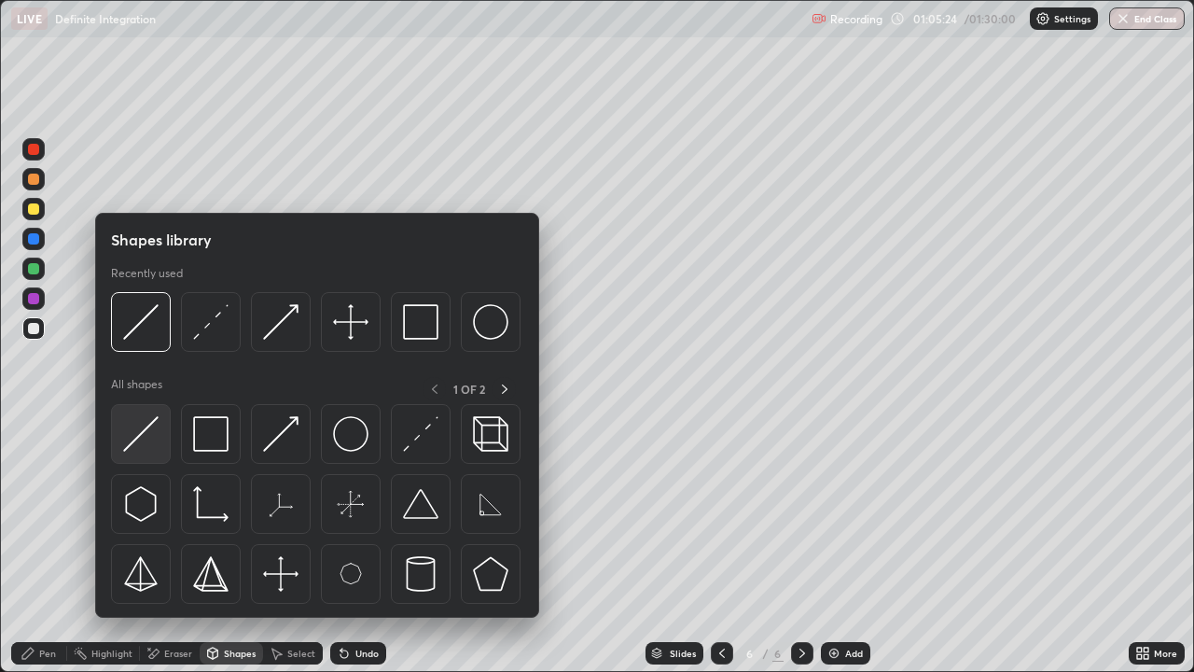
click at [153, 434] on img at bounding box center [140, 433] width 35 height 35
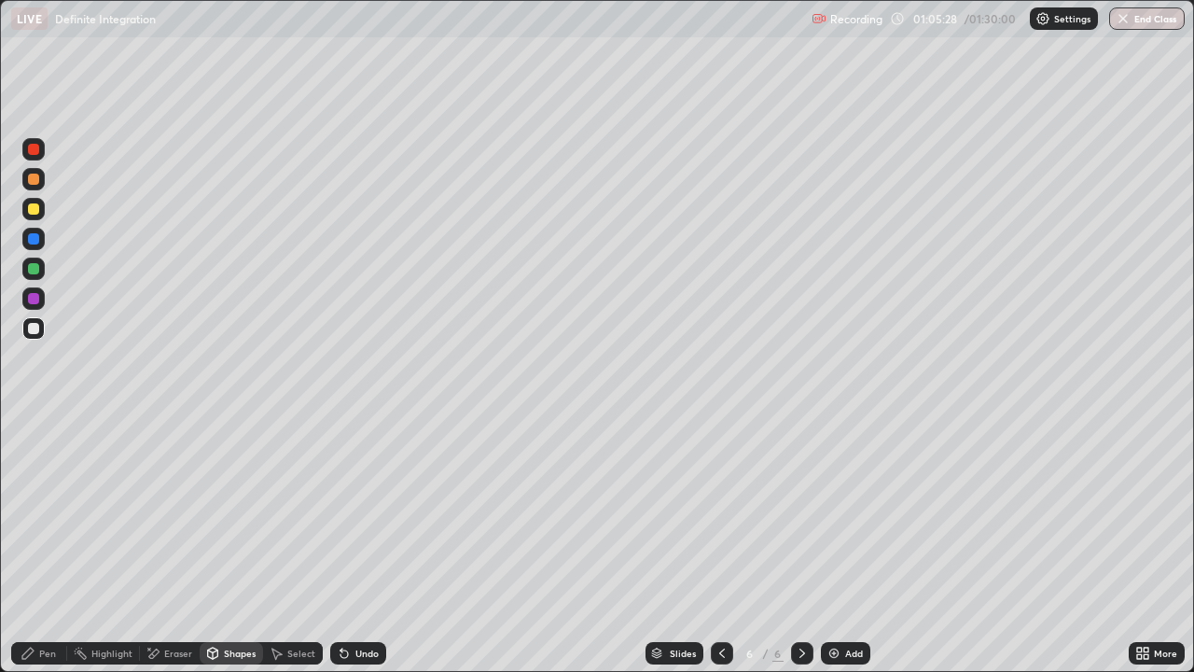
click at [55, 513] on div "Pen" at bounding box center [47, 652] width 17 height 9
click at [38, 270] on div at bounding box center [33, 268] width 11 height 11
click at [237, 513] on div "Shapes" at bounding box center [231, 653] width 63 height 22
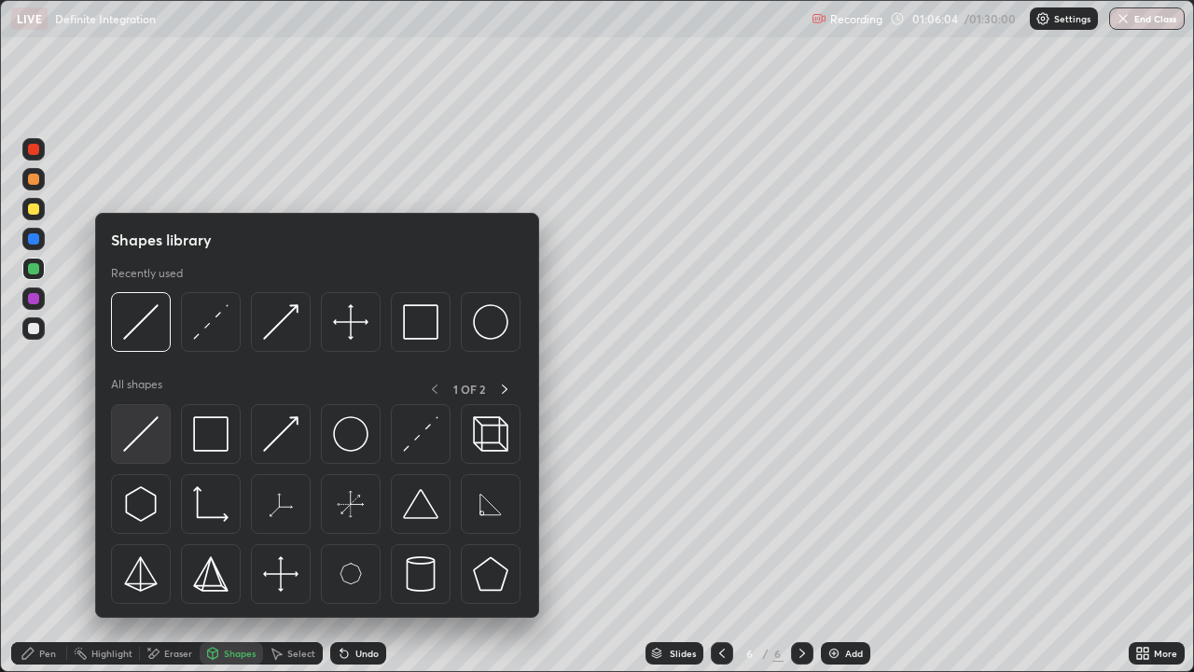
click at [160, 427] on div at bounding box center [141, 434] width 60 height 60
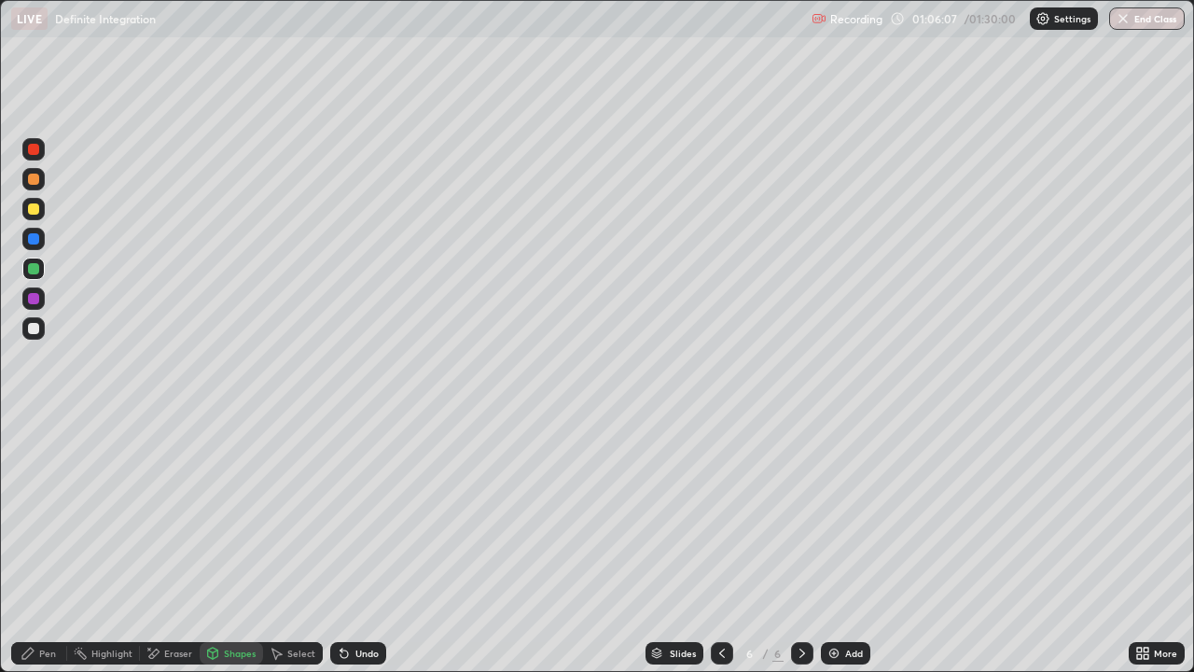
click at [50, 513] on div "Pen" at bounding box center [39, 653] width 56 height 22
click at [171, 513] on div "Eraser" at bounding box center [178, 652] width 28 height 9
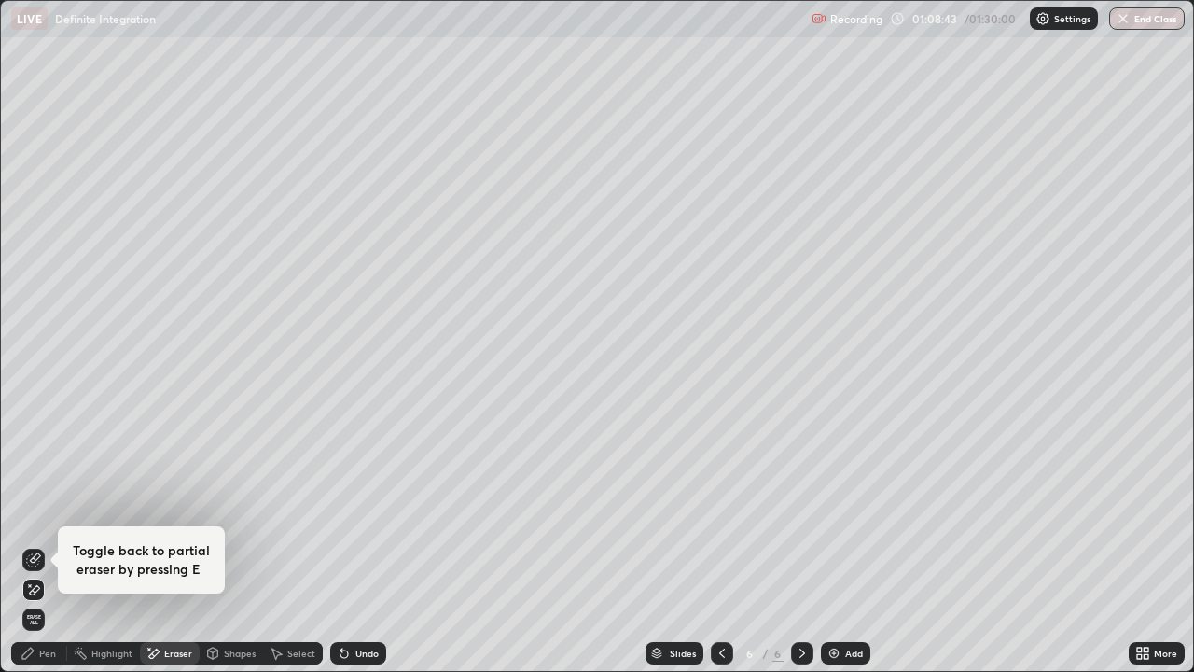
click at [40, 513] on div "Pen" at bounding box center [47, 652] width 17 height 9
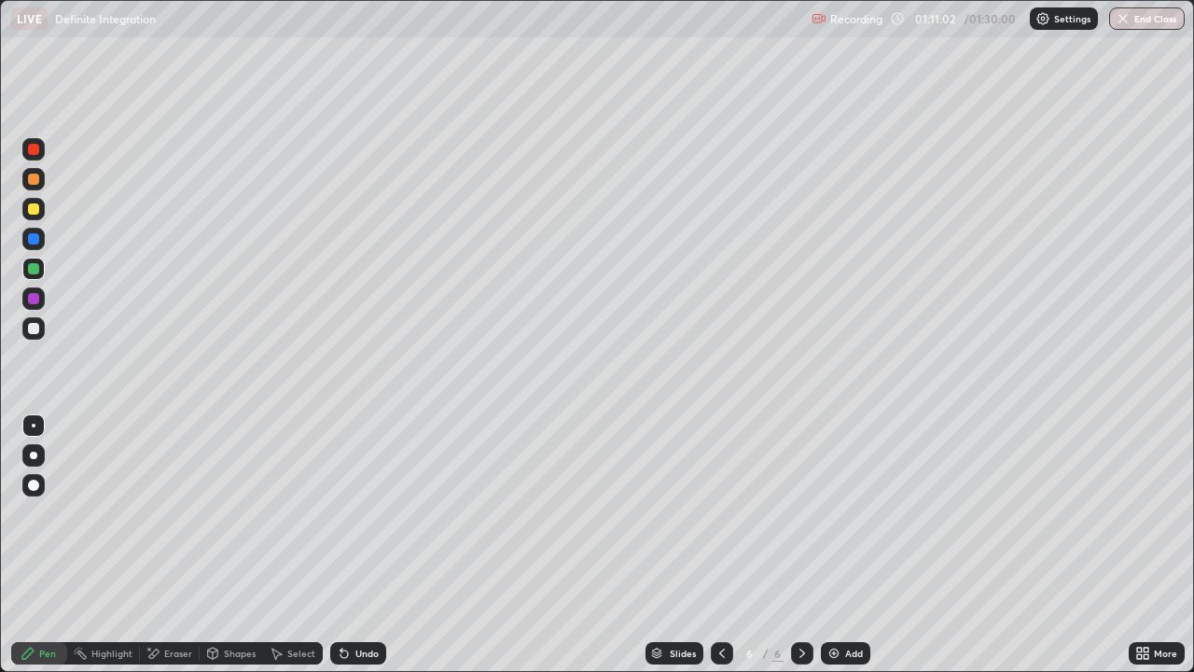
click at [166, 513] on div "Eraser" at bounding box center [178, 652] width 28 height 9
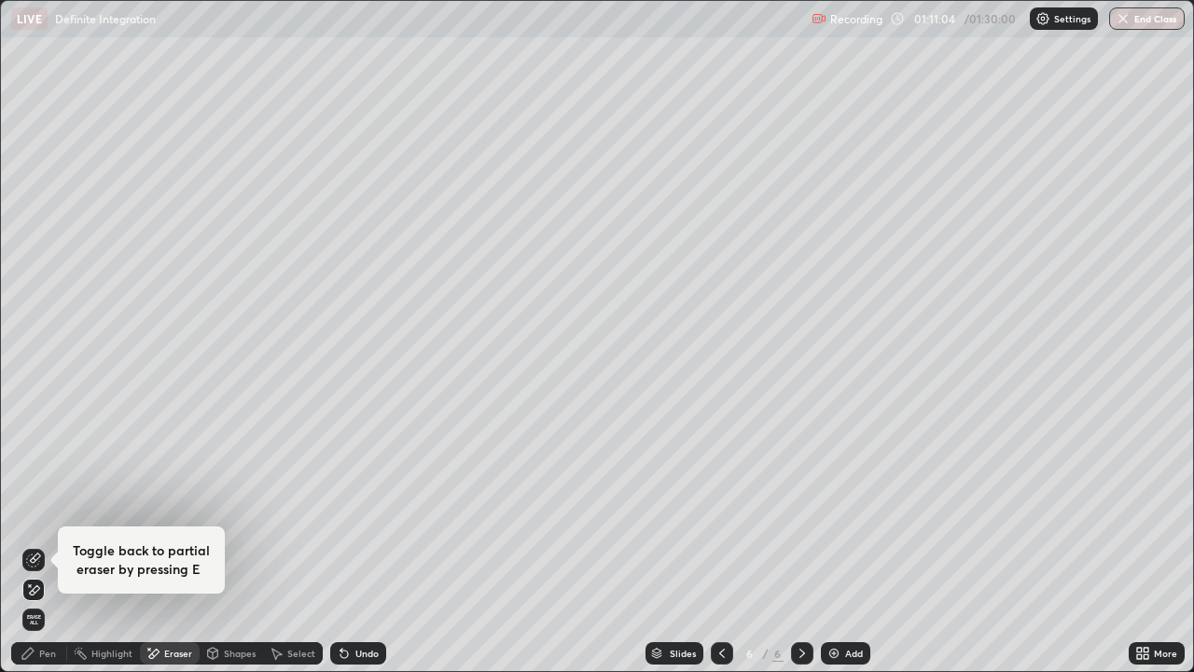
click at [48, 513] on div "Pen" at bounding box center [47, 652] width 17 height 9
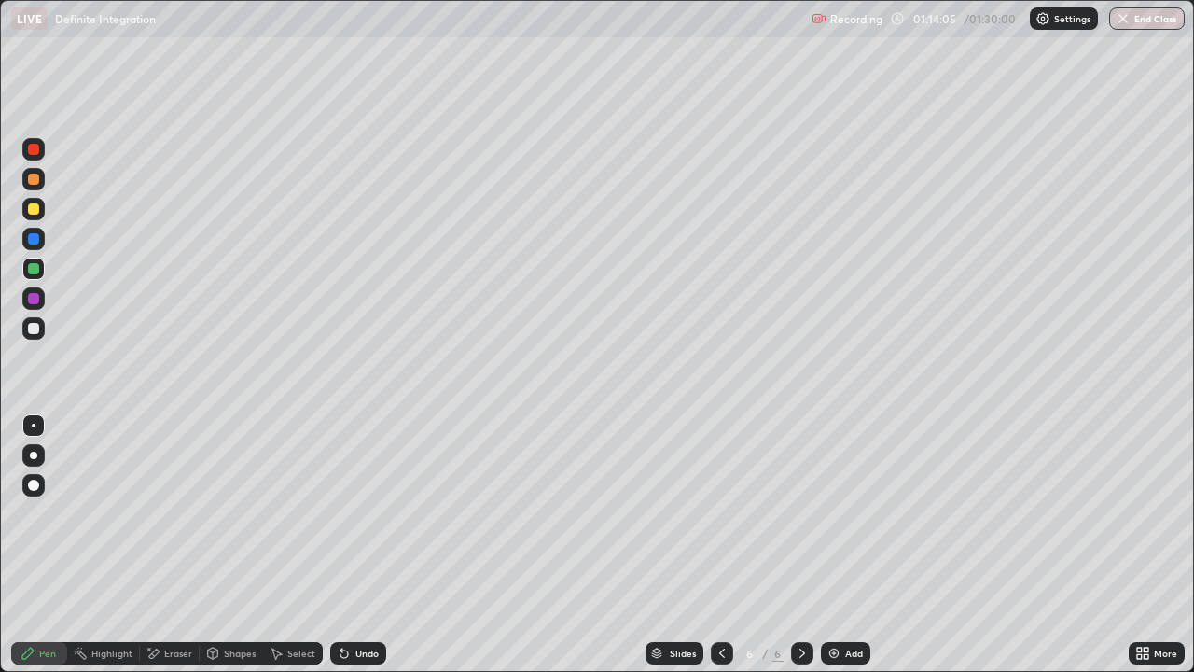
click at [177, 513] on div "Eraser" at bounding box center [170, 653] width 60 height 22
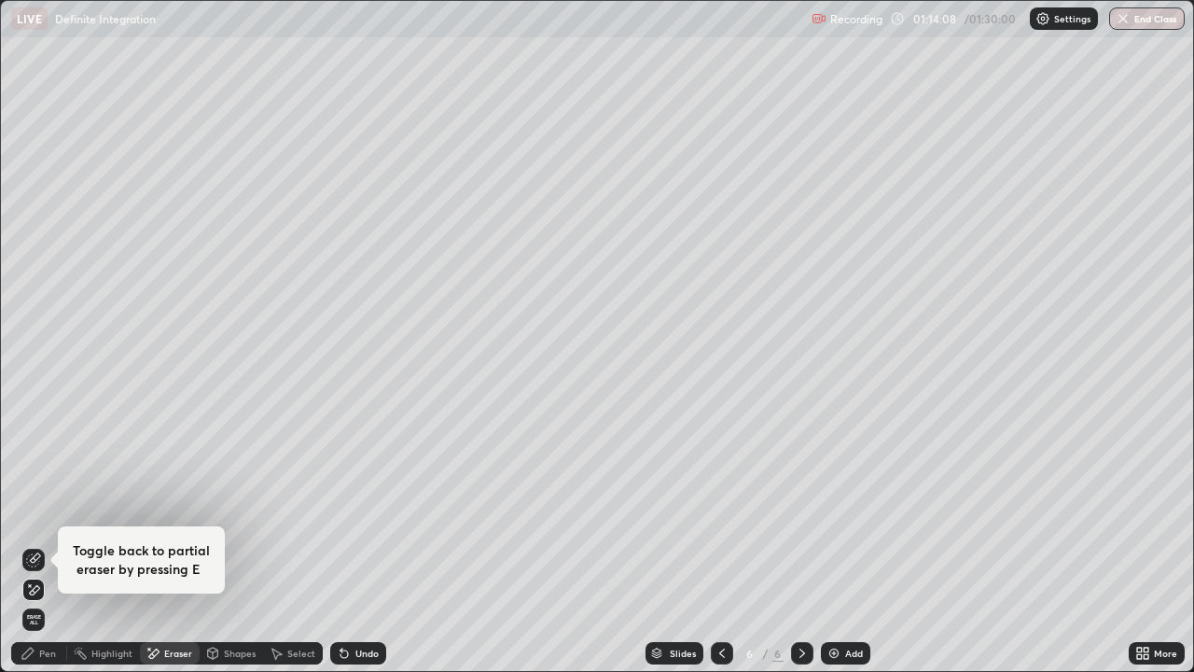
click at [48, 513] on div "Pen" at bounding box center [39, 653] width 56 height 22
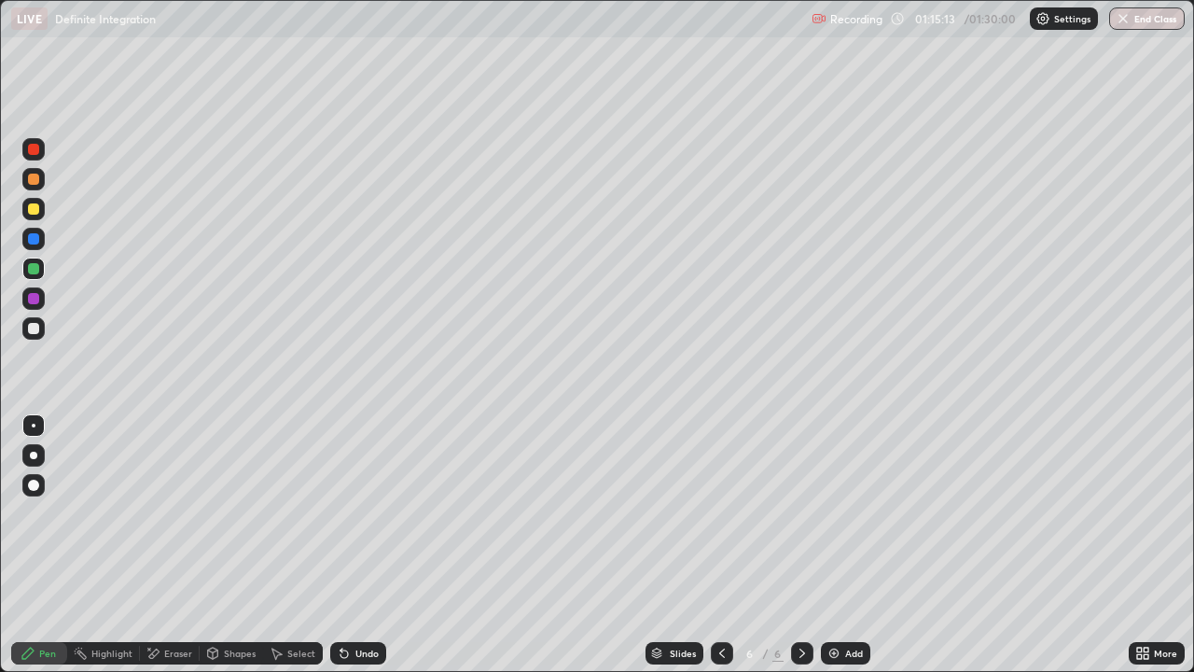
click at [850, 513] on div "Add" at bounding box center [854, 652] width 18 height 9
click at [42, 335] on div at bounding box center [33, 328] width 22 height 22
click at [34, 263] on div at bounding box center [33, 268] width 11 height 11
click at [35, 329] on div at bounding box center [33, 328] width 11 height 11
click at [178, 513] on div "Eraser" at bounding box center [178, 652] width 28 height 9
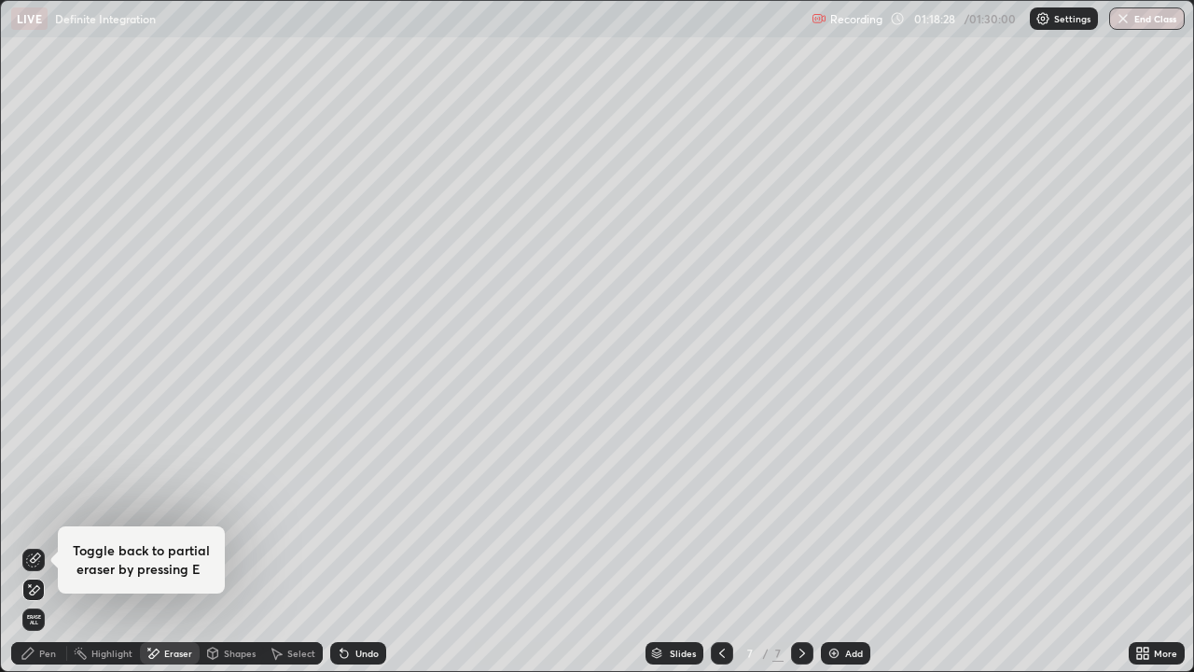
click at [42, 513] on div "Pen" at bounding box center [47, 652] width 17 height 9
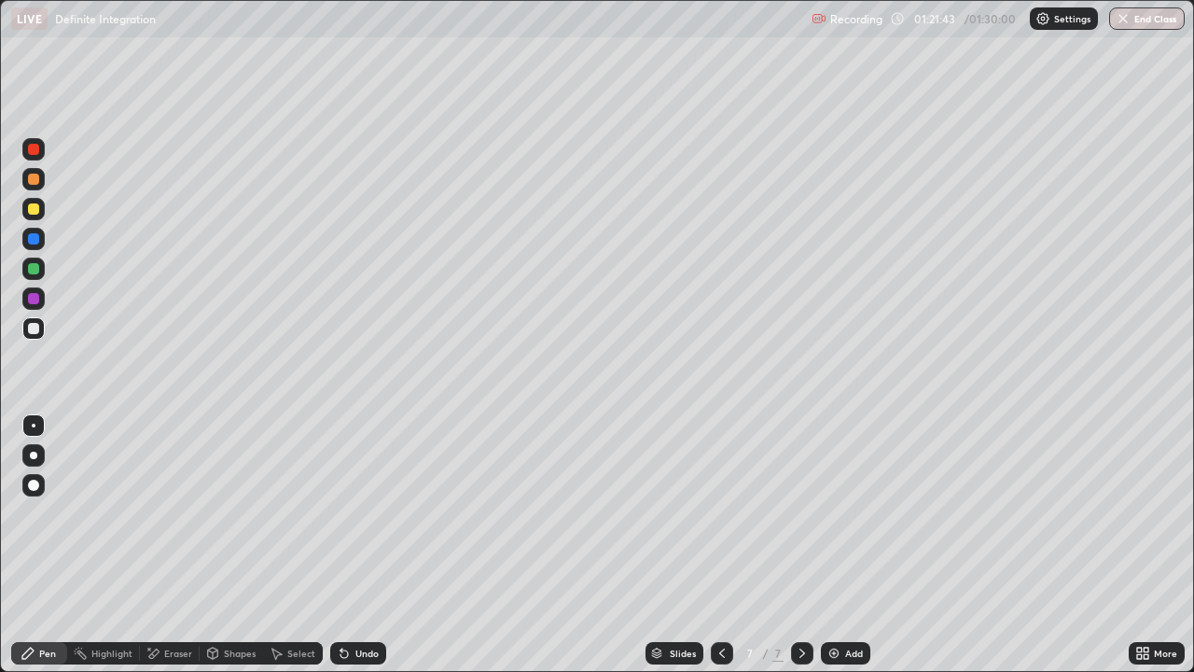
click at [287, 513] on div "Select" at bounding box center [301, 652] width 28 height 9
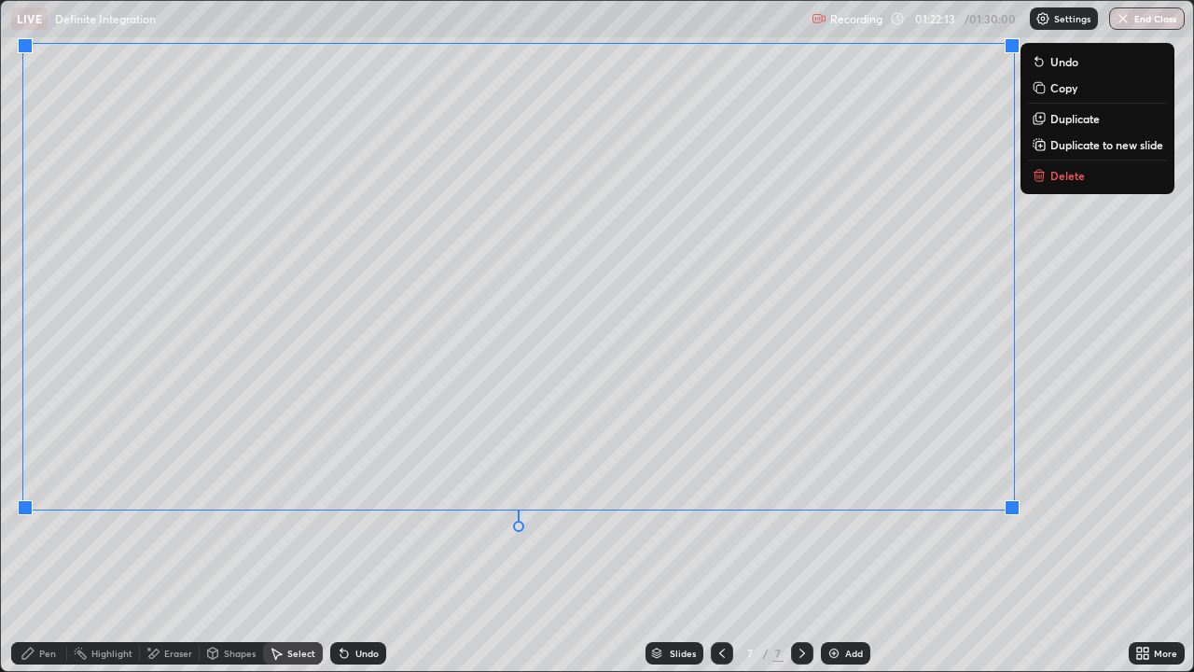
click at [958, 513] on div "0 ° Undo Copy Duplicate Duplicate to new slide Delete" at bounding box center [597, 336] width 1192 height 670
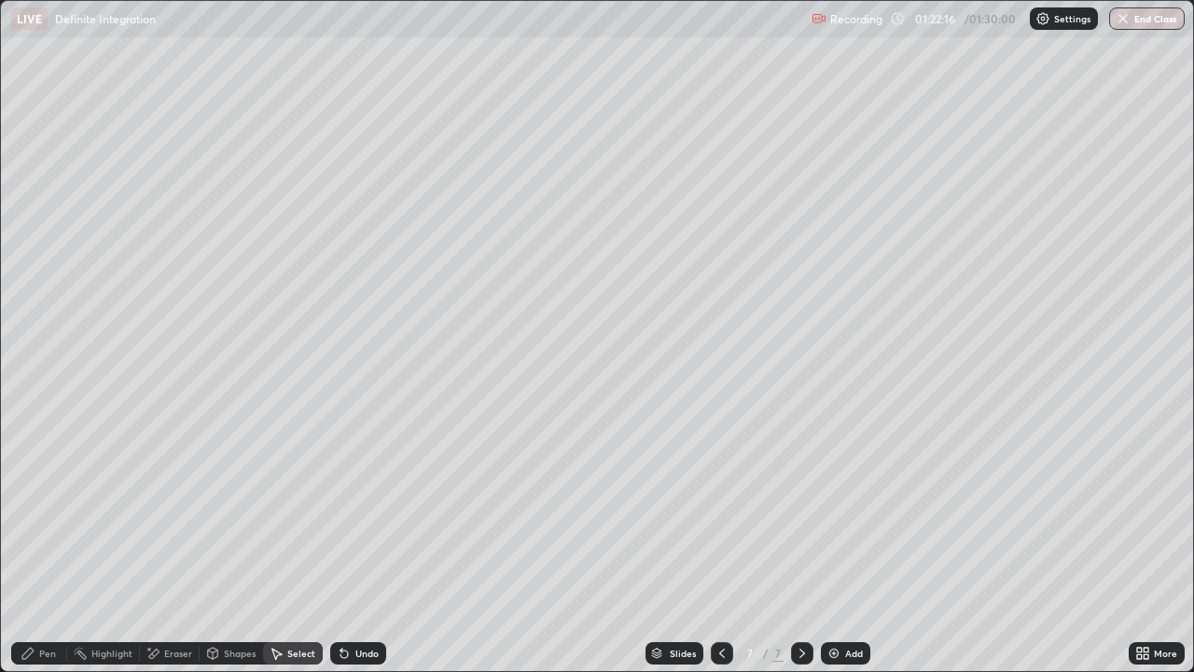
click at [56, 513] on div "Pen" at bounding box center [39, 653] width 56 height 22
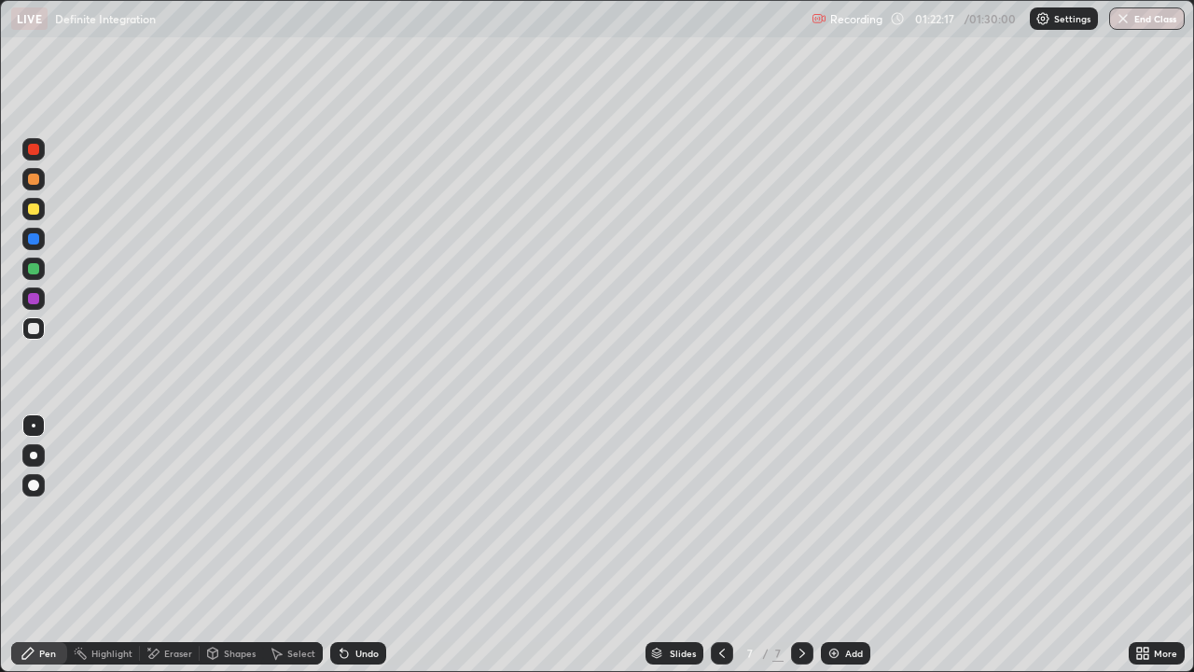
click at [36, 295] on div at bounding box center [33, 298] width 11 height 11
click at [43, 329] on div at bounding box center [33, 328] width 22 height 22
click at [33, 207] on div at bounding box center [33, 208] width 11 height 11
click at [36, 327] on div at bounding box center [33, 328] width 11 height 11
click at [346, 513] on icon at bounding box center [344, 652] width 15 height 15
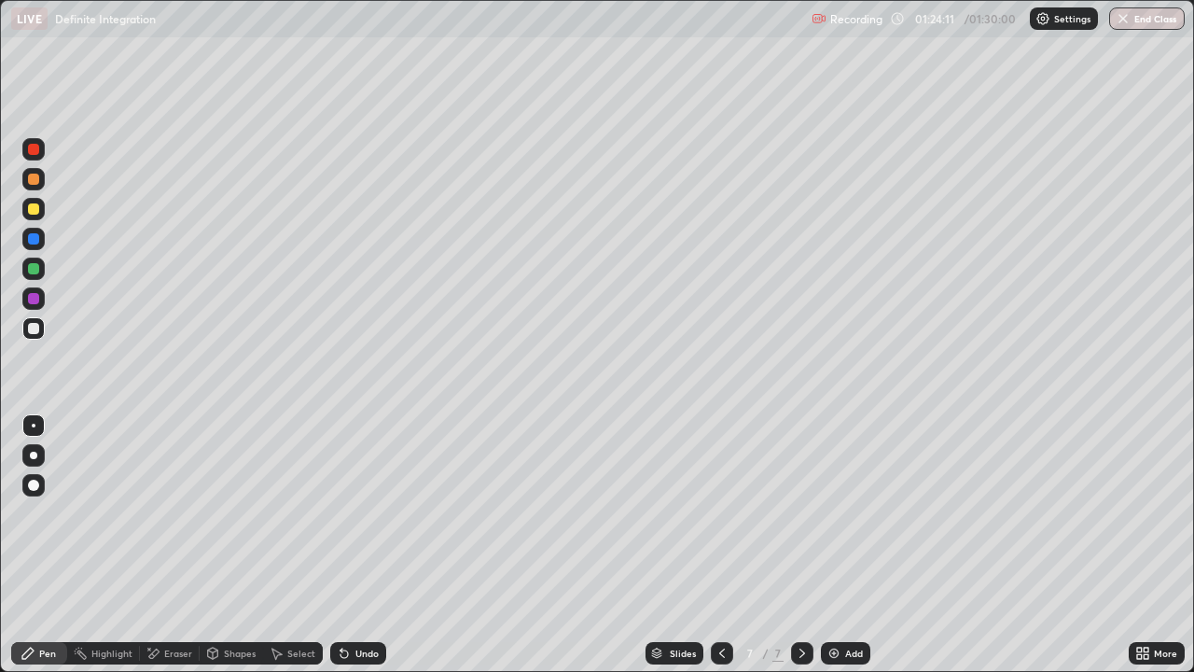
click at [356, 513] on div "Undo" at bounding box center [366, 652] width 23 height 9
click at [359, 513] on div "Undo" at bounding box center [366, 652] width 23 height 9
click at [848, 513] on div "Add" at bounding box center [845, 653] width 49 height 22
click at [34, 266] on div at bounding box center [33, 268] width 11 height 11
click at [254, 513] on div "Shapes" at bounding box center [231, 652] width 63 height 37
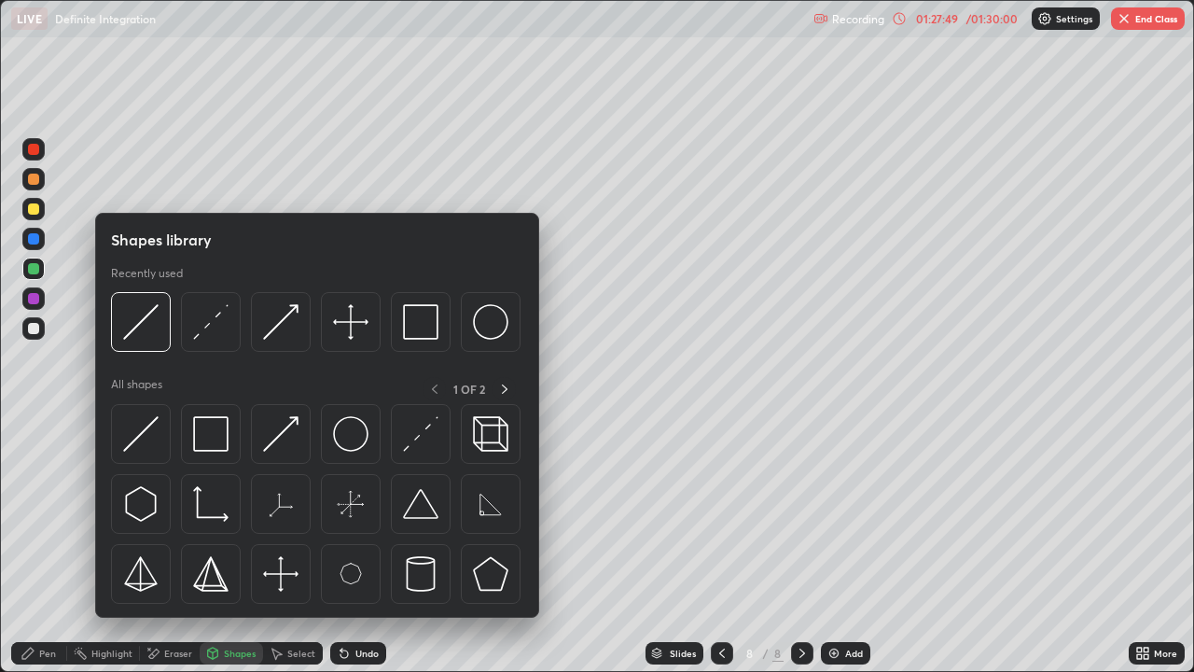
click at [267, 513] on div "Select" at bounding box center [293, 652] width 60 height 37
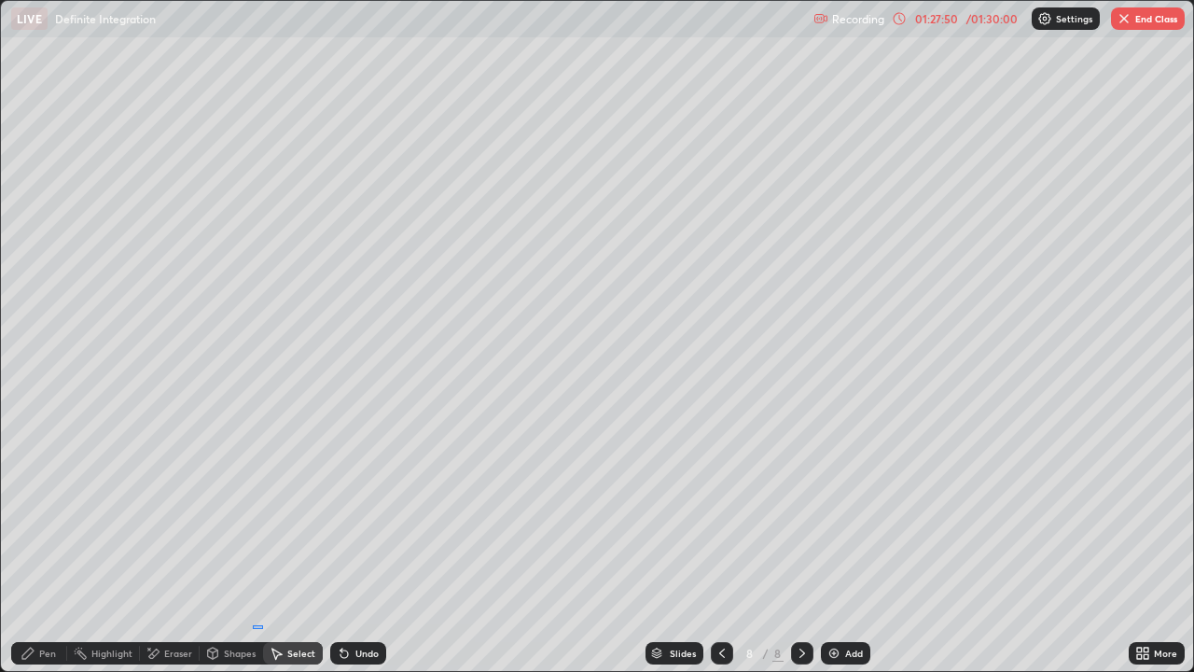
click at [253, 513] on div "0 ° Undo Copy Duplicate Duplicate to new slide Delete" at bounding box center [597, 336] width 1192 height 670
click at [41, 513] on div "Pen" at bounding box center [39, 653] width 56 height 22
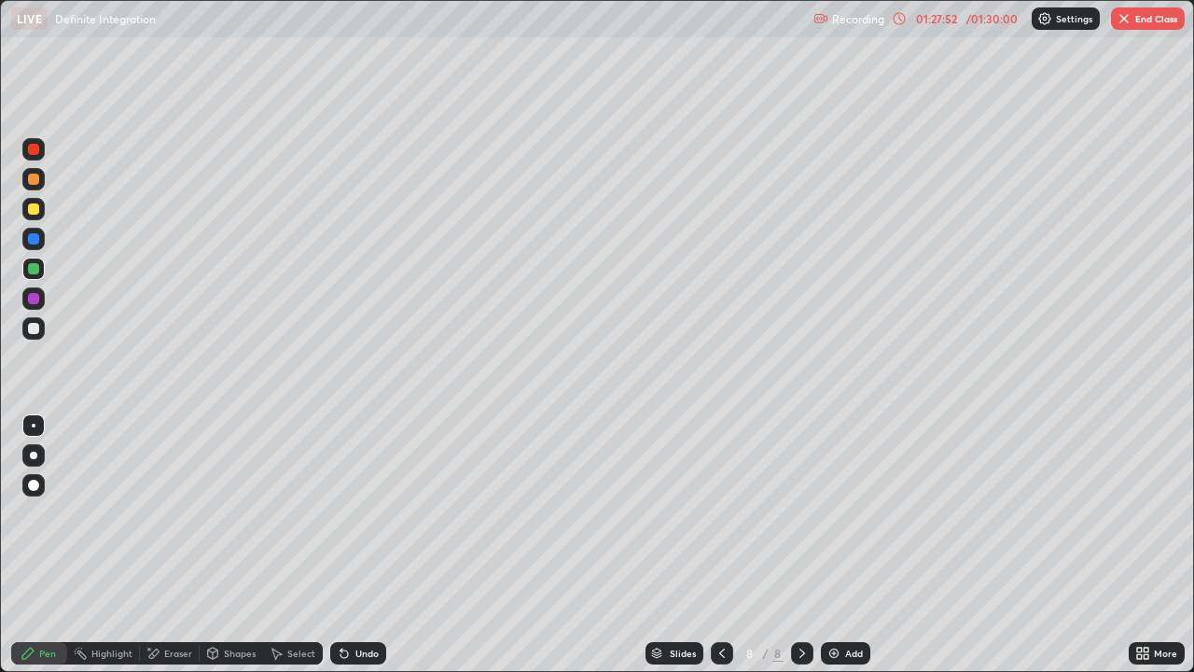
click at [249, 513] on div "Shapes" at bounding box center [231, 652] width 63 height 37
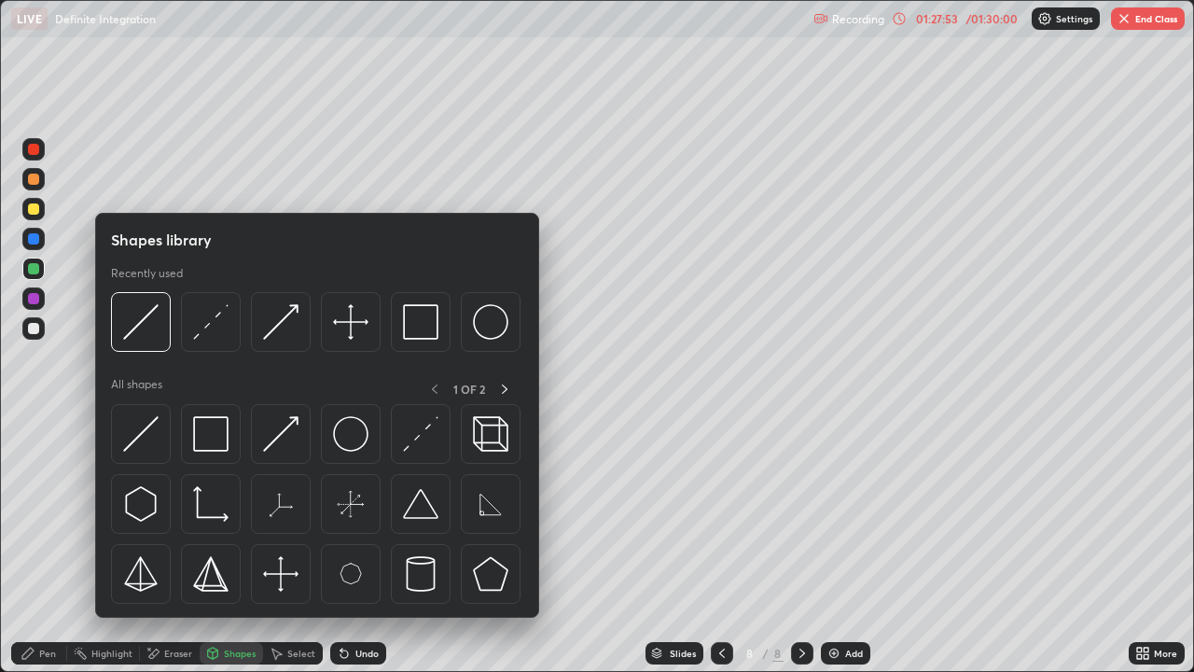
click at [39, 513] on div "Pen" at bounding box center [47, 652] width 17 height 9
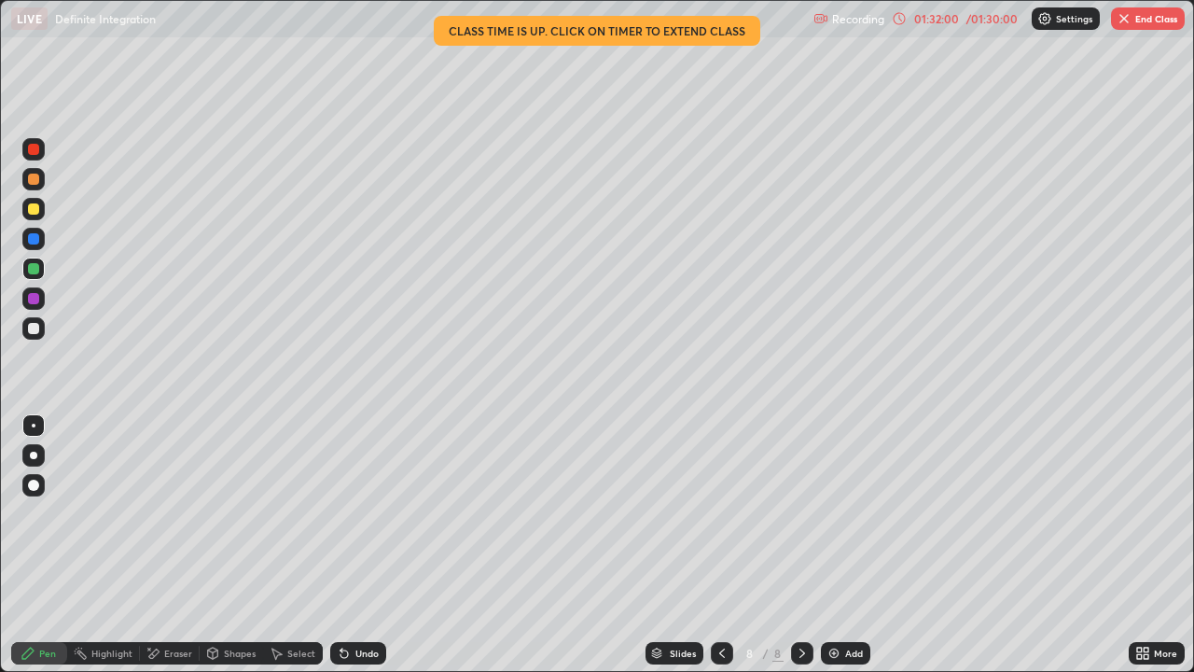
click at [1172, 513] on div "More" at bounding box center [1165, 652] width 23 height 9
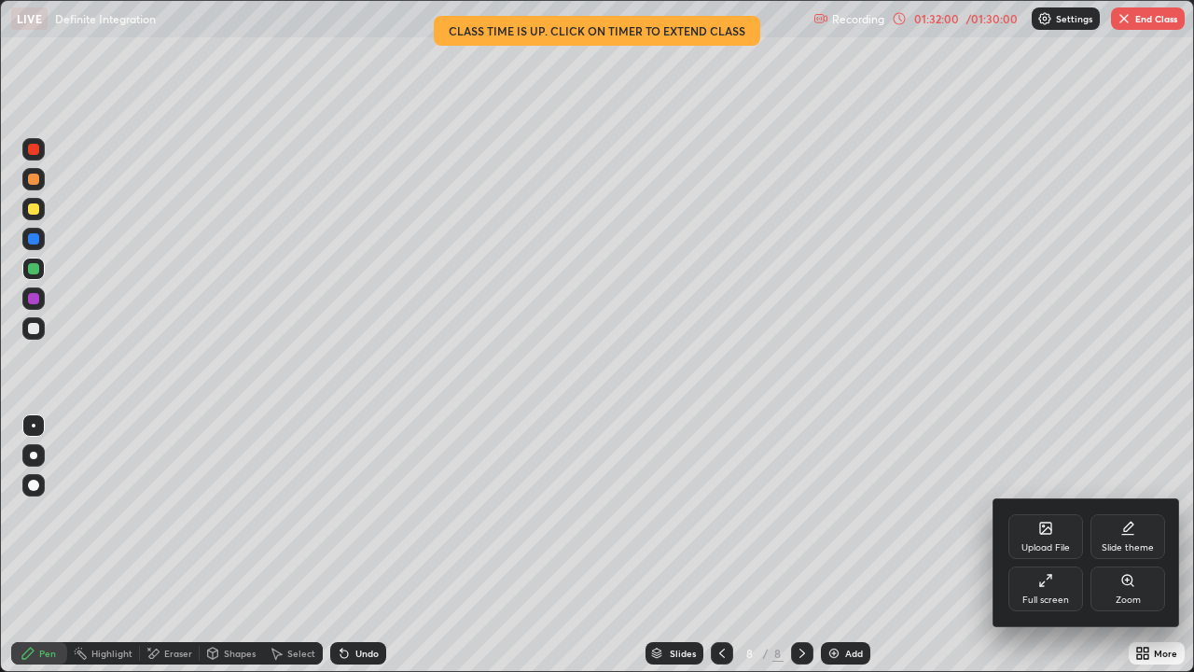
click at [1019, 513] on div "Full screen" at bounding box center [1045, 588] width 75 height 45
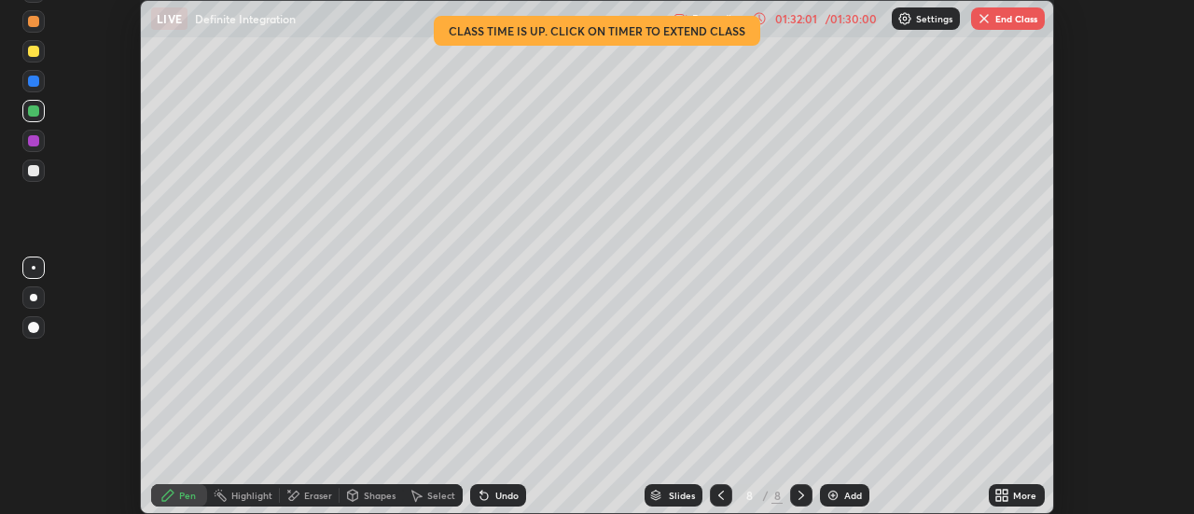
scroll to position [92752, 92072]
click at [1020, 12] on button "End Class" at bounding box center [1008, 18] width 74 height 22
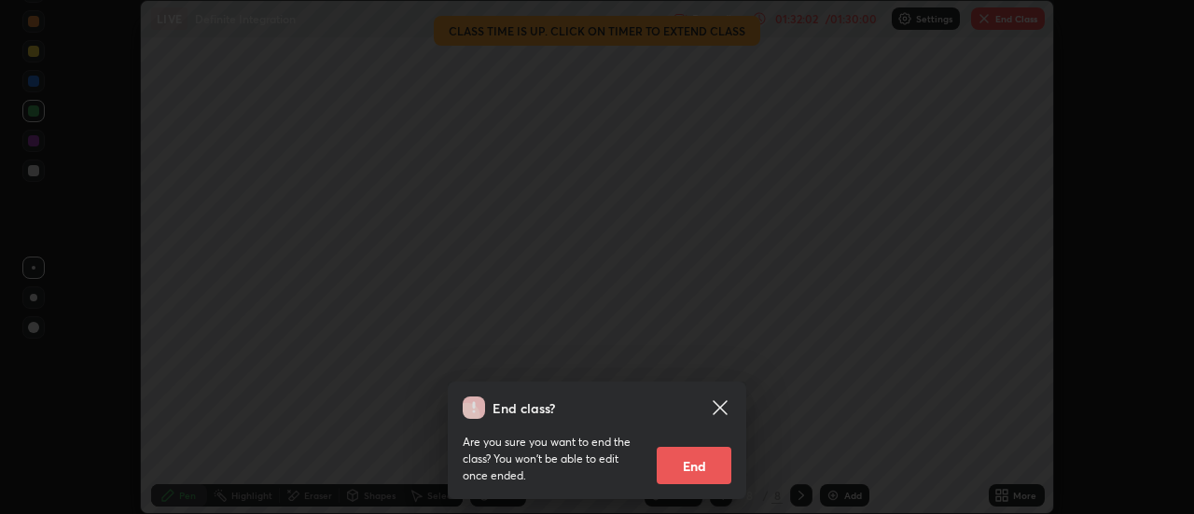
click at [686, 469] on button "End" at bounding box center [694, 465] width 75 height 37
